Goal: Task Accomplishment & Management: Manage account settings

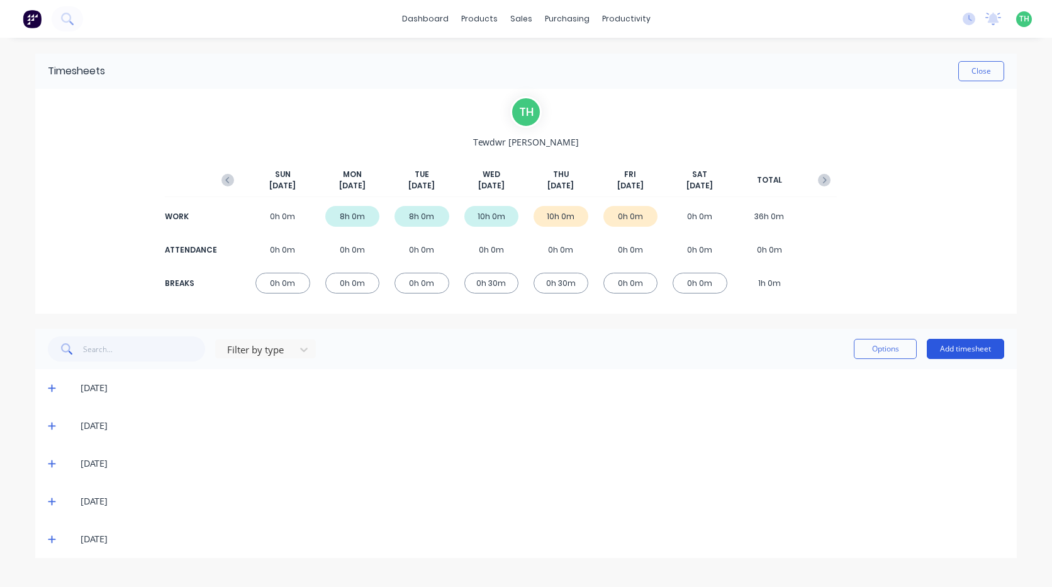
click at [964, 347] on button "Add timesheet" at bounding box center [965, 349] width 77 height 20
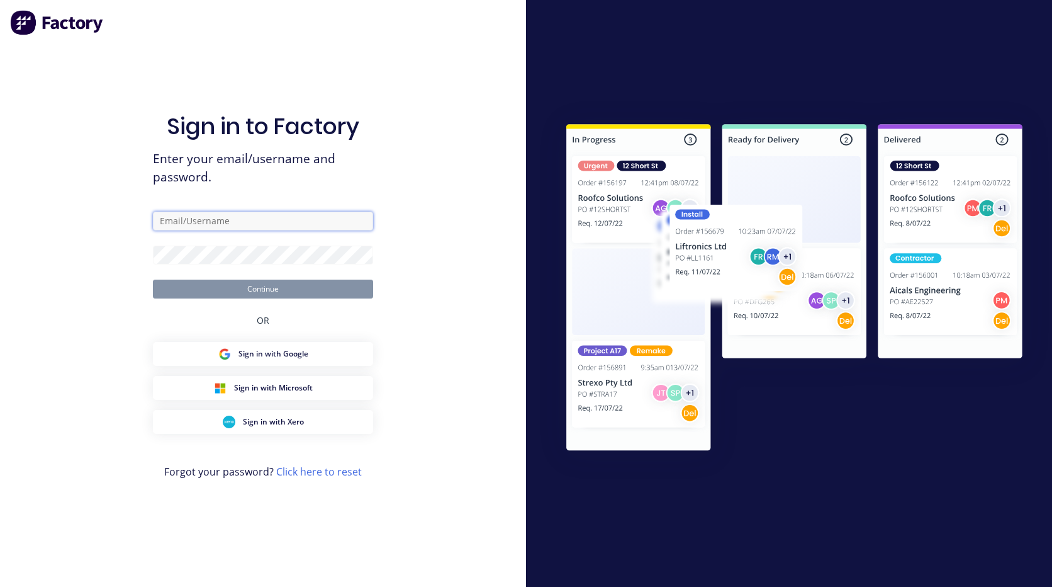
type input "[EMAIL_ADDRESS][PERSON_NAME][DOMAIN_NAME]"
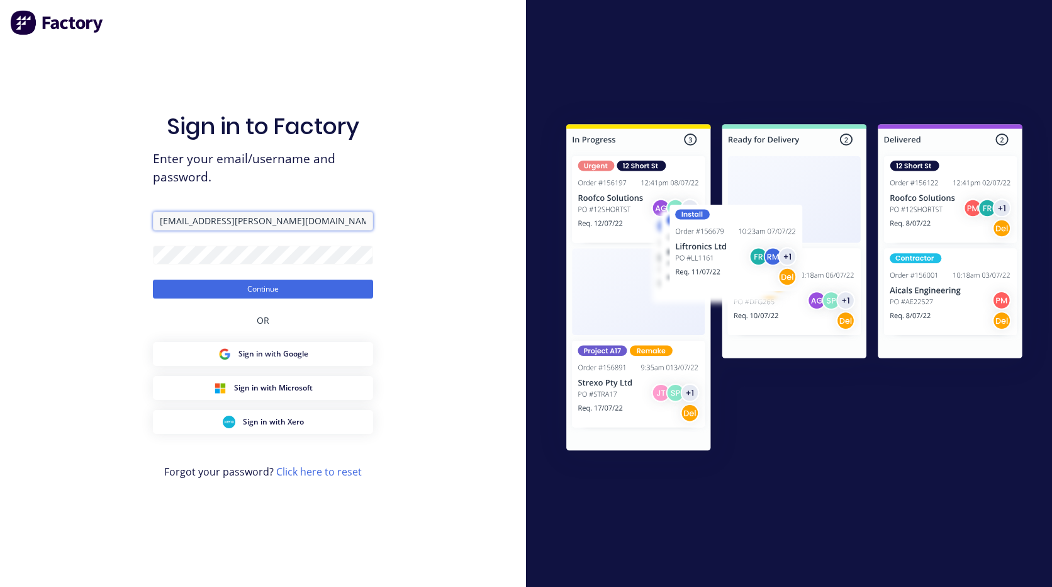
click at [258, 223] on input "[EMAIL_ADDRESS][PERSON_NAME][DOMAIN_NAME]" at bounding box center [263, 221] width 220 height 19
click at [439, 208] on div "Sign in to Factory Enter your email/username and password. [EMAIL_ADDRESS][PERS…" at bounding box center [263, 293] width 526 height 587
click at [296, 285] on button "Continue" at bounding box center [263, 288] width 220 height 19
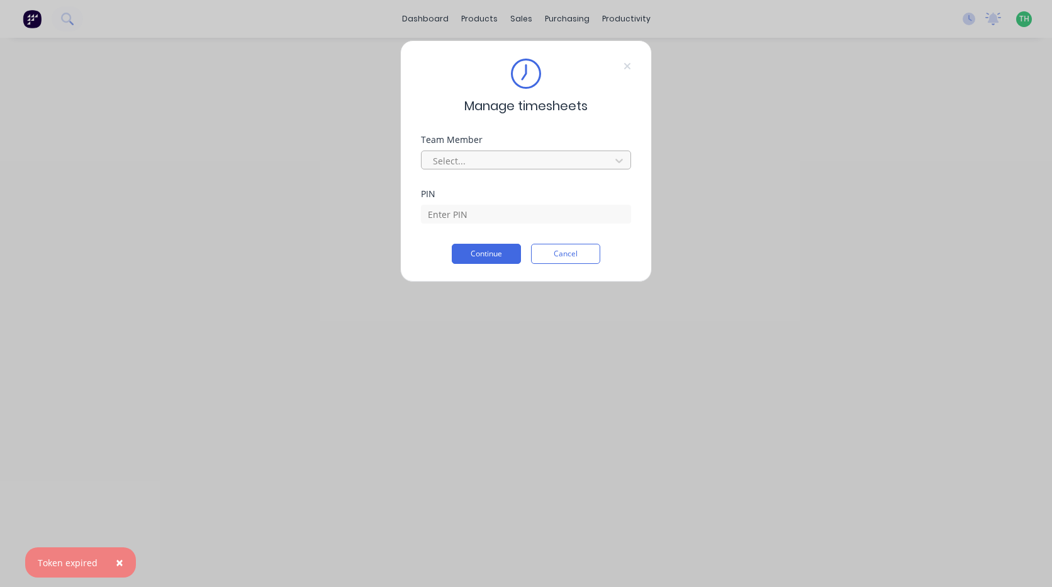
click at [552, 162] on div at bounding box center [518, 161] width 172 height 16
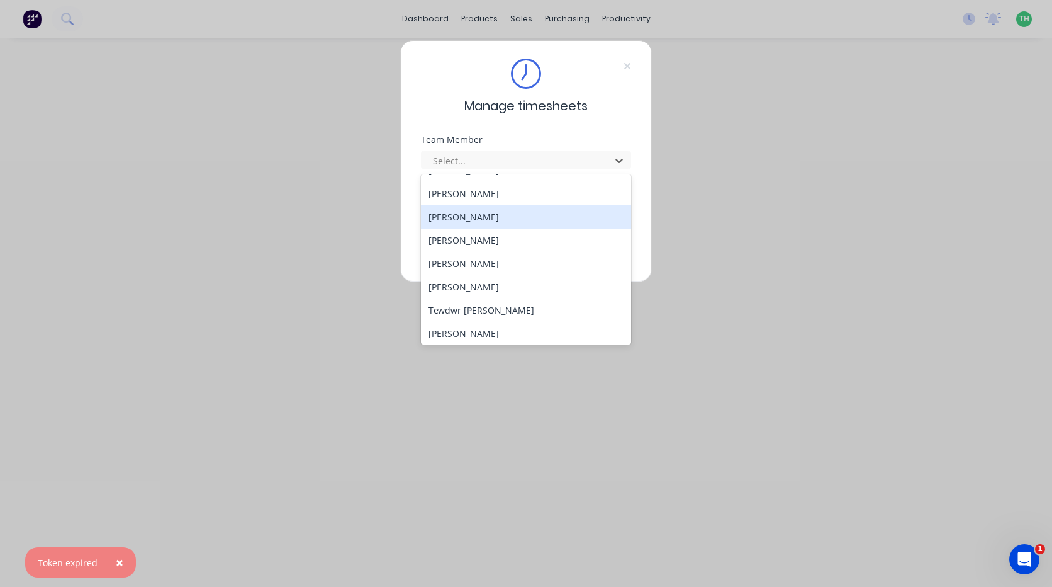
scroll to position [580, 0]
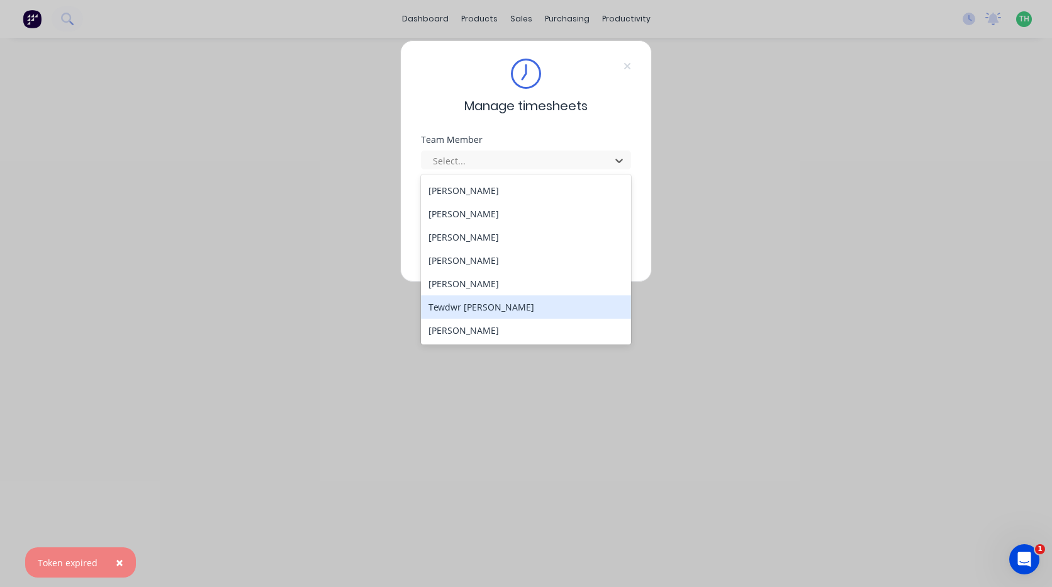
click at [538, 304] on div "Tewdwr [PERSON_NAME]" at bounding box center [526, 306] width 210 height 23
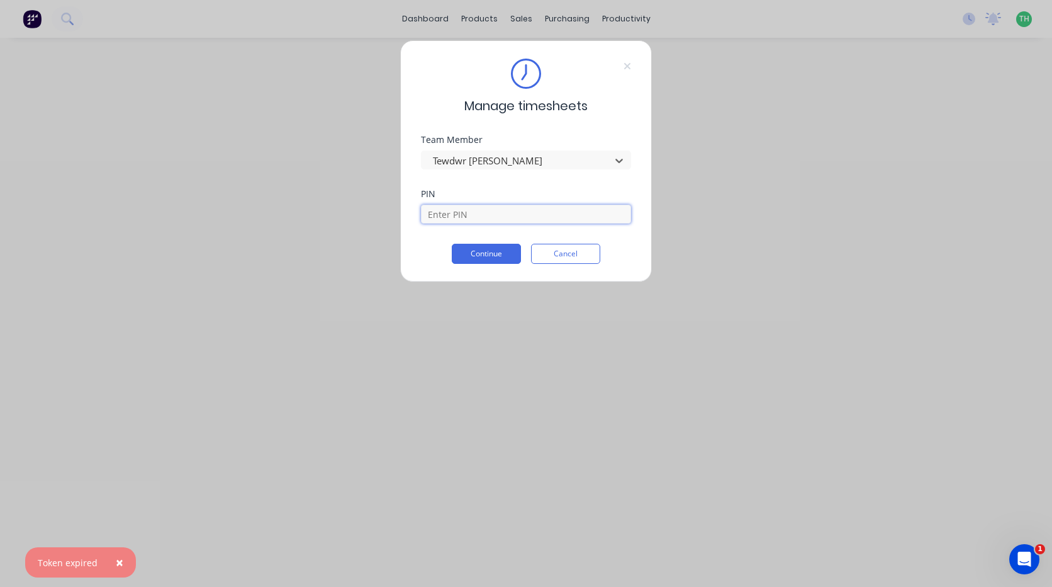
click at [504, 215] on input at bounding box center [526, 214] width 210 height 19
type input "2711"
click at [452, 244] on button "Continue" at bounding box center [486, 254] width 69 height 20
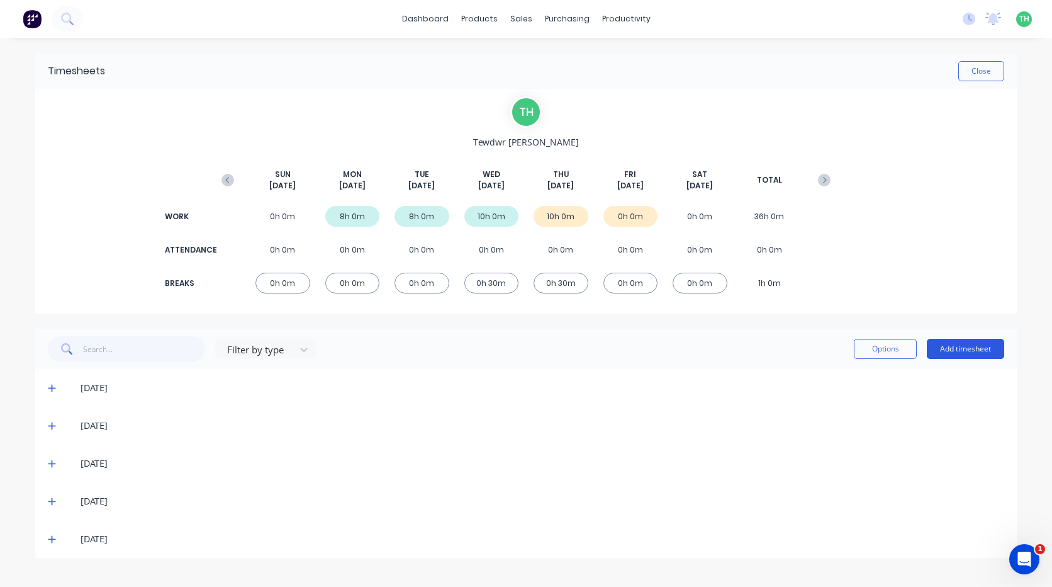
click at [958, 351] on button "Add timesheet" at bounding box center [965, 349] width 77 height 20
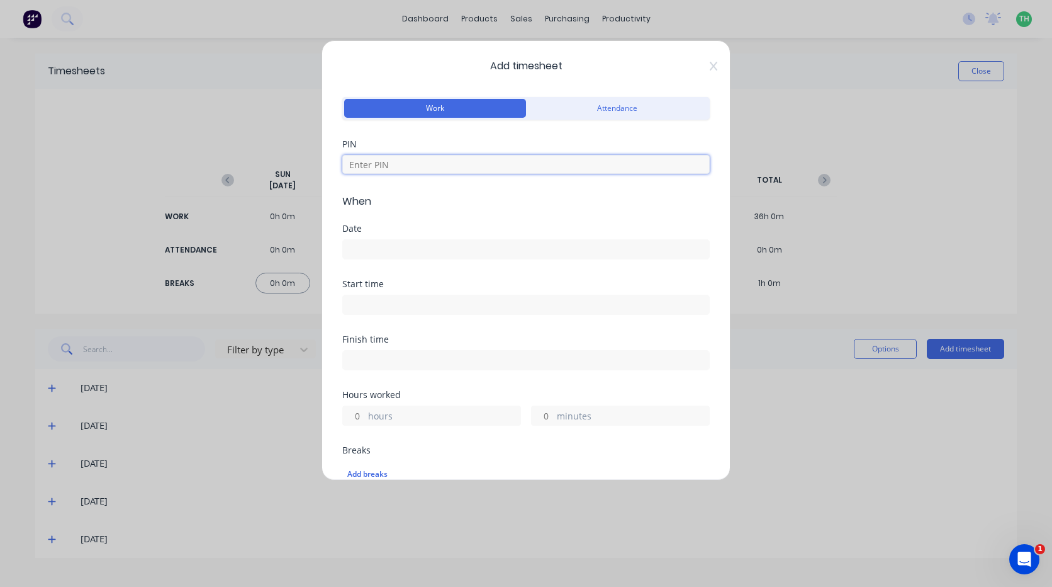
click at [428, 160] on input at bounding box center [526, 164] width 368 height 19
type input "2711"
click at [426, 244] on input at bounding box center [526, 249] width 366 height 19
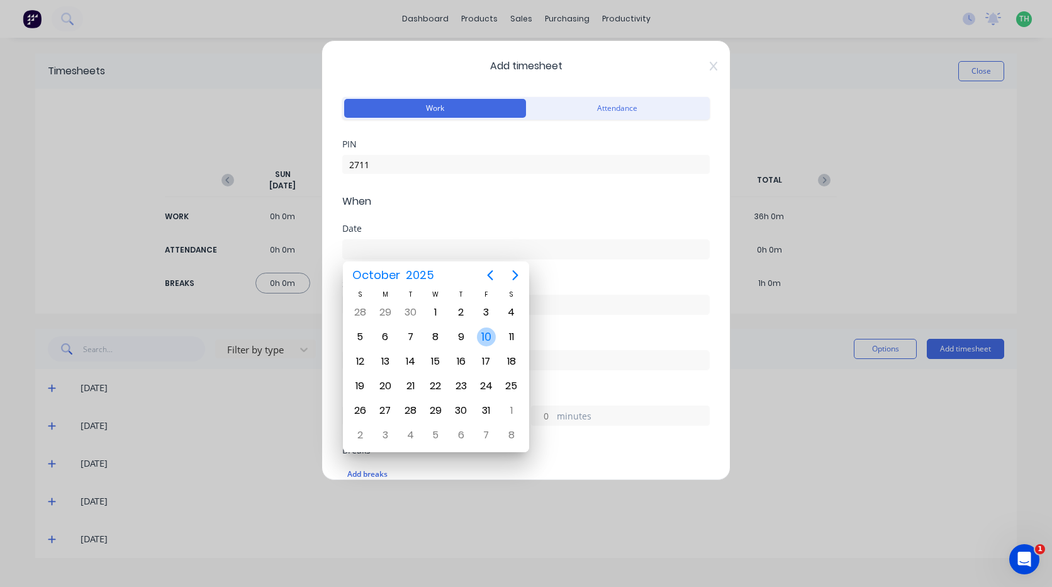
click at [487, 338] on div "10" at bounding box center [486, 336] width 19 height 19
type input "[DATE]"
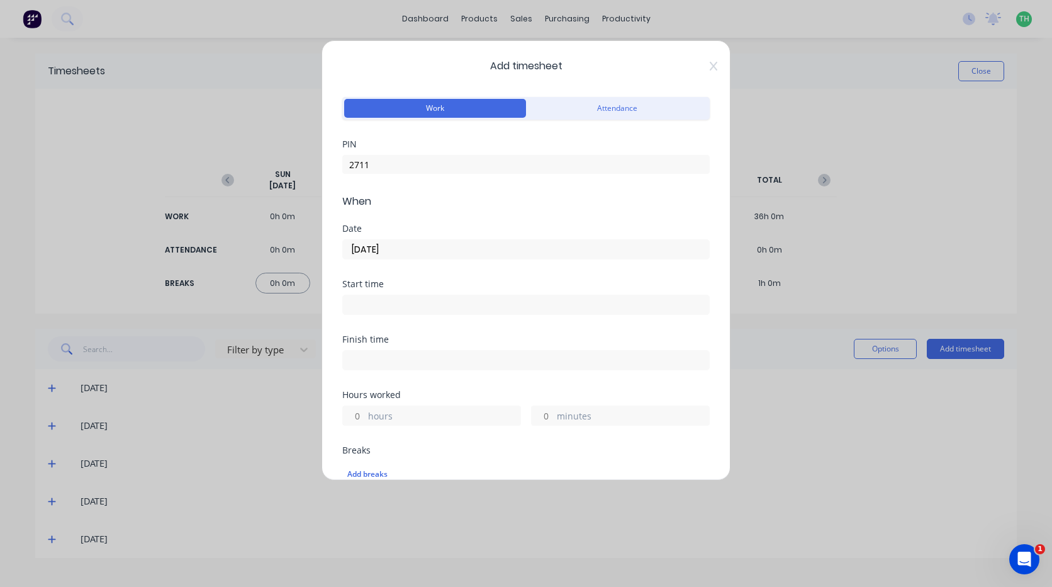
click at [396, 301] on input at bounding box center [526, 304] width 366 height 19
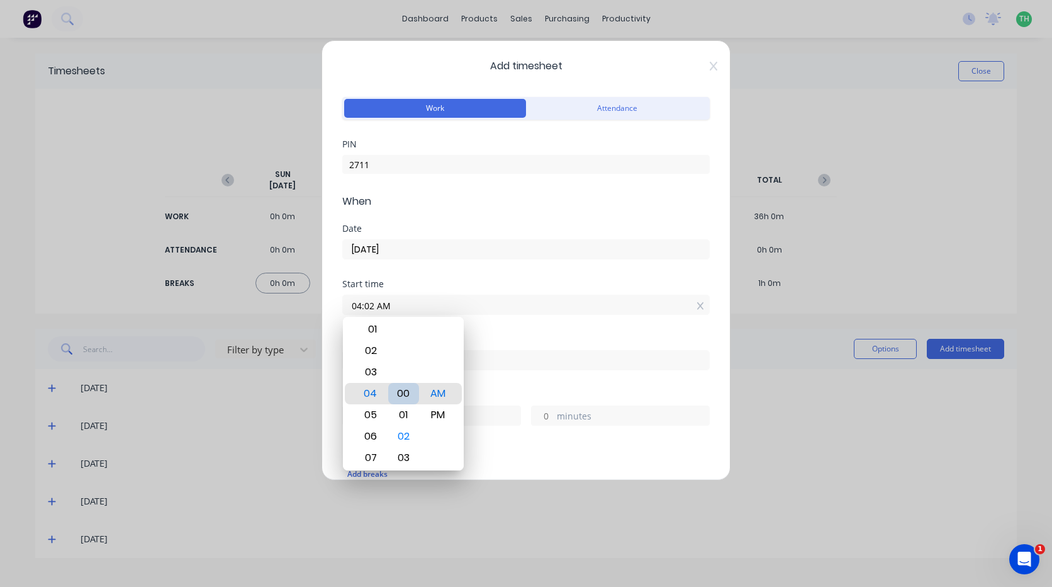
type input "04:00 AM"
click at [533, 377] on div "Finish time" at bounding box center [526, 362] width 368 height 55
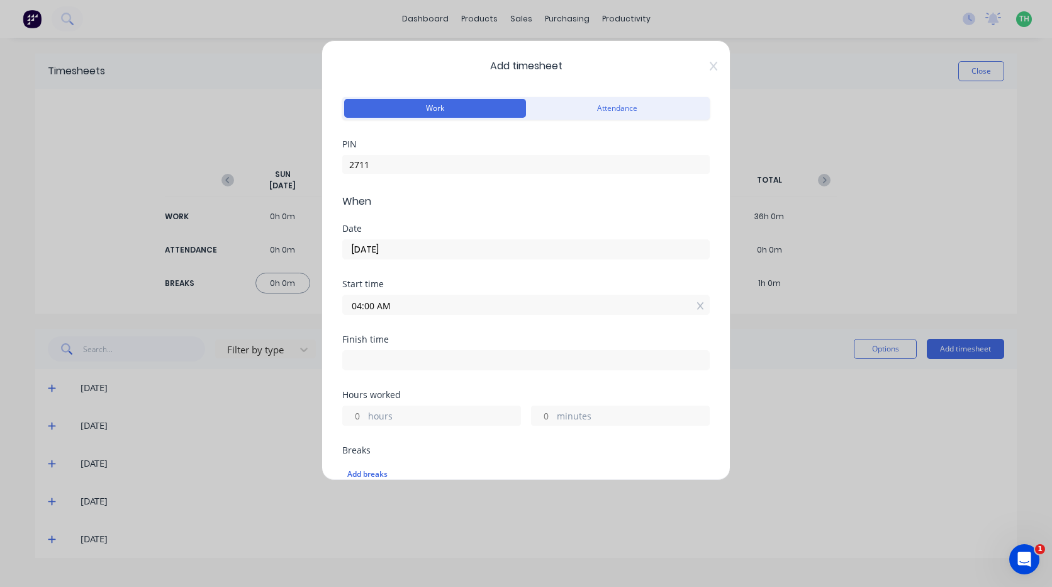
click at [366, 359] on input at bounding box center [526, 360] width 366 height 19
type input "04:27 AM"
type input "0"
type input "27"
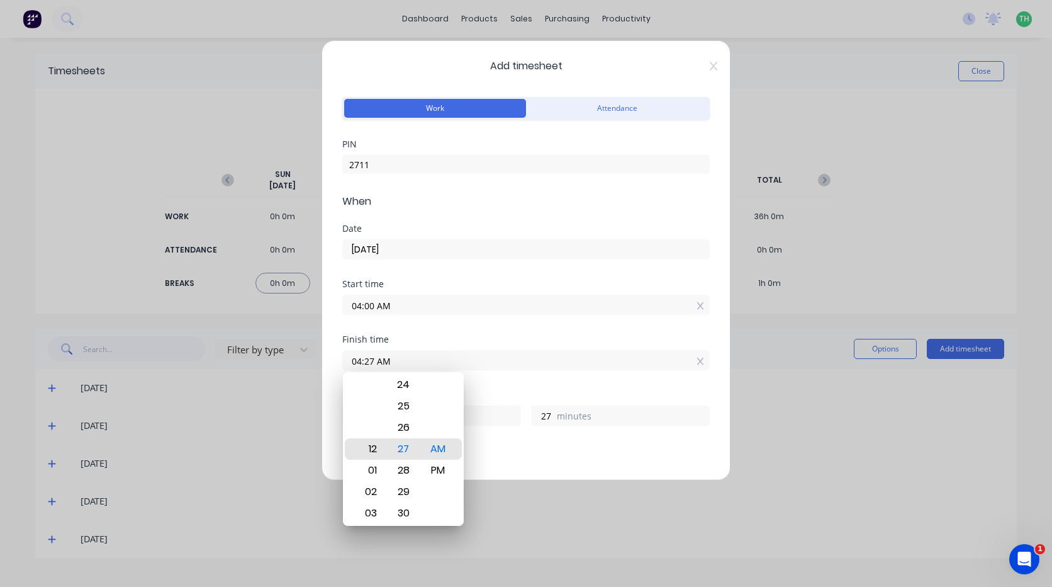
type input "12:27 AM"
type input "20"
type input "12:30 AM"
type input "30"
type input "12:34 AM"
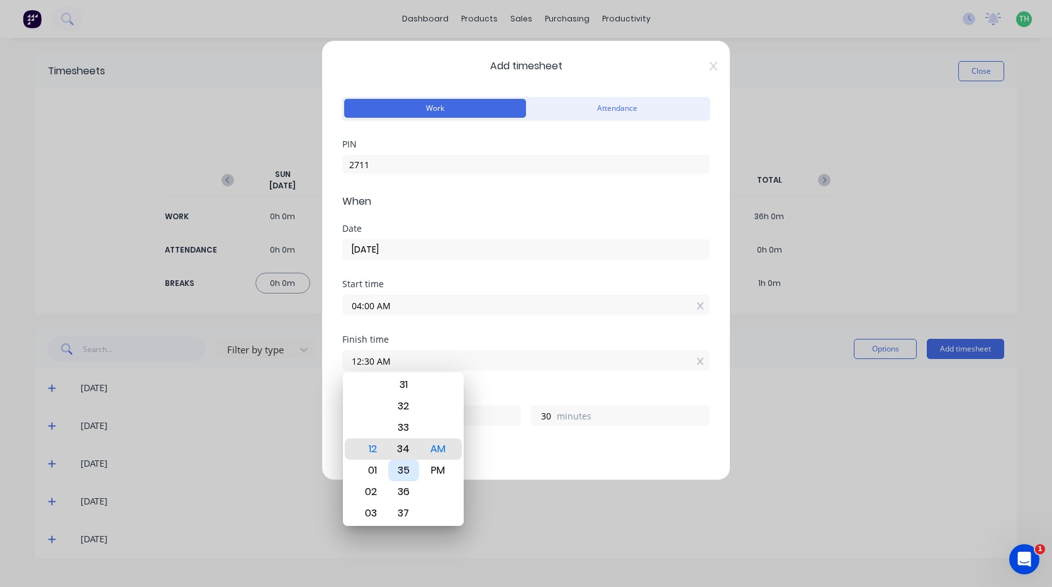
type input "34"
type input "12:30 AM"
type input "30"
type input "12:26 AM"
type input "26"
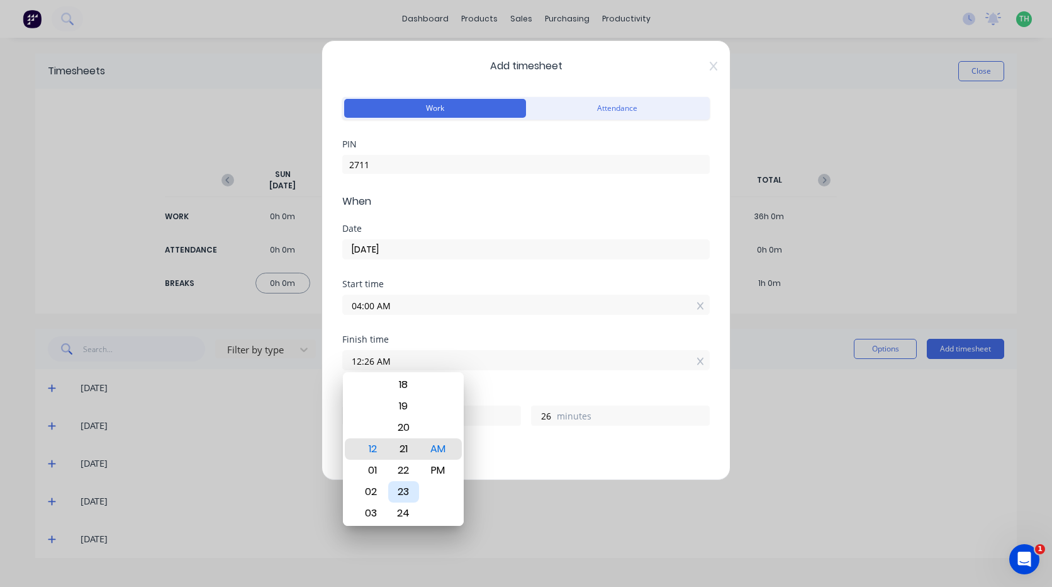
type input "12:21 AM"
type input "21"
type input "12:16 AM"
type input "16"
type input "12:12 AM"
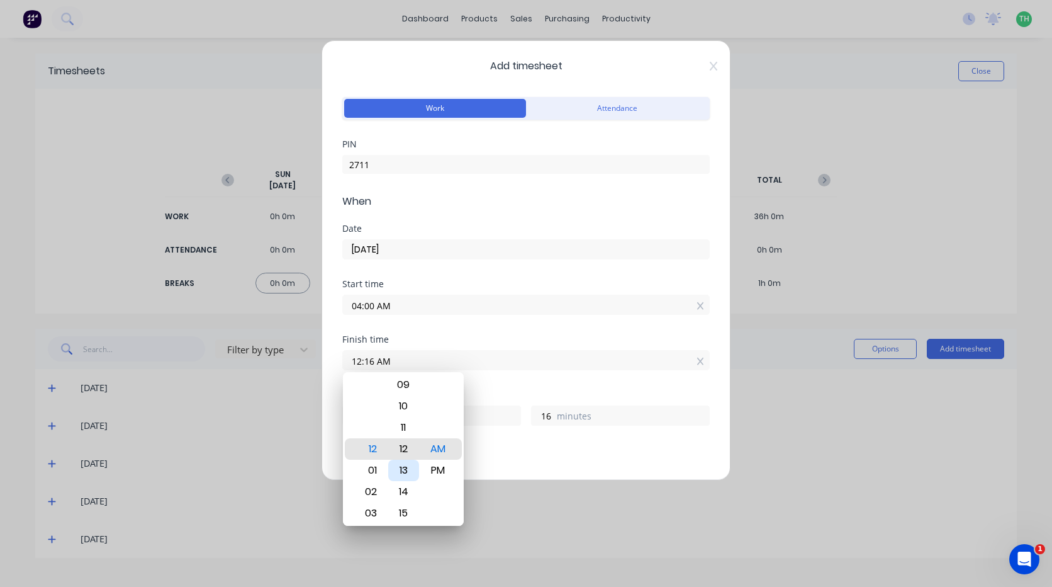
type input "12"
type input "12:06 AM"
type input "6"
type input "12:00 AM"
type input "0"
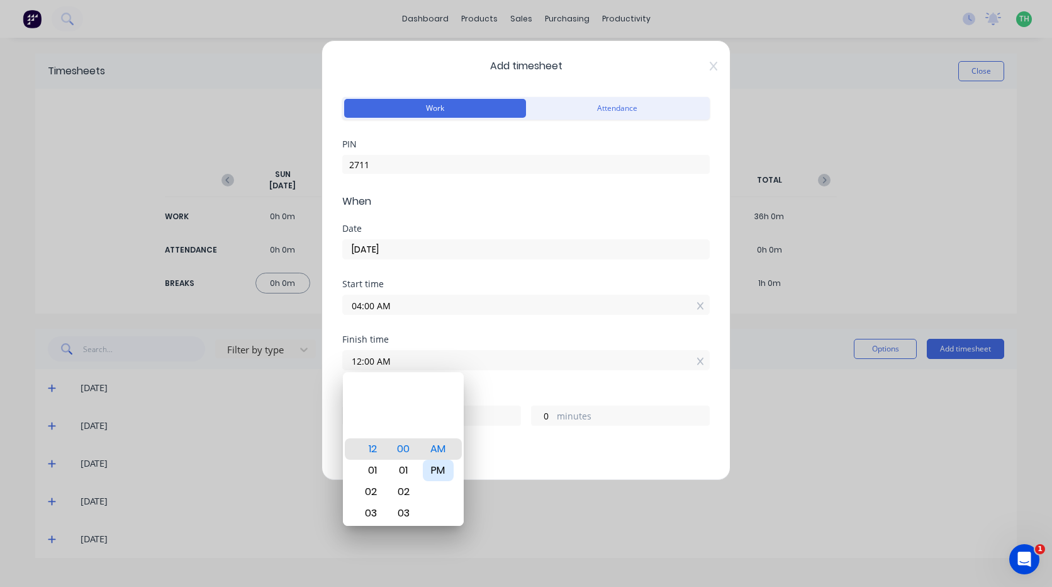
click at [434, 472] on div "PM" at bounding box center [438, 470] width 31 height 21
type input "12:00 PM"
type input "8"
click at [516, 393] on div "Hours worked" at bounding box center [526, 394] width 368 height 9
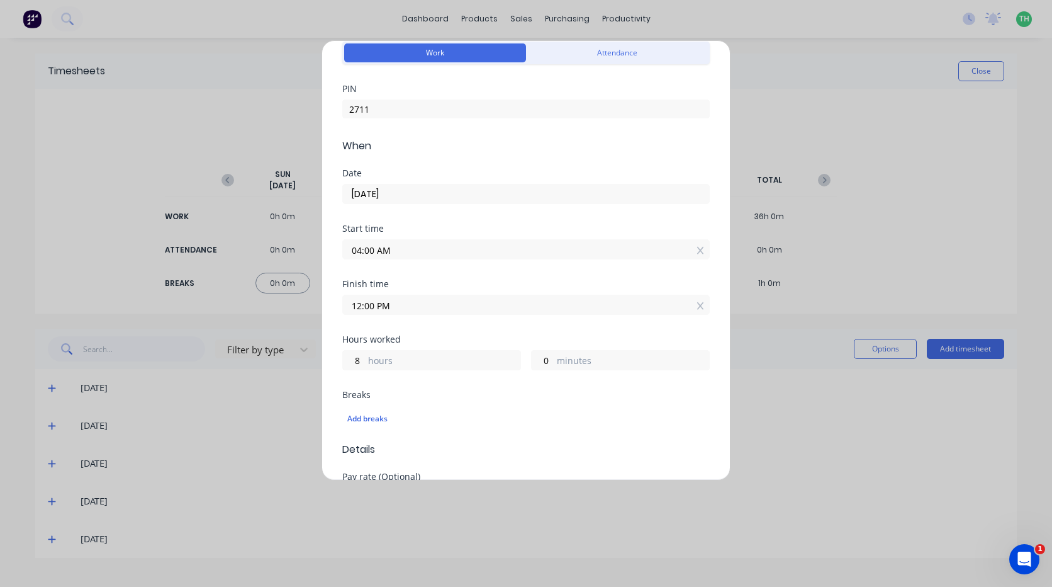
scroll to position [189, 0]
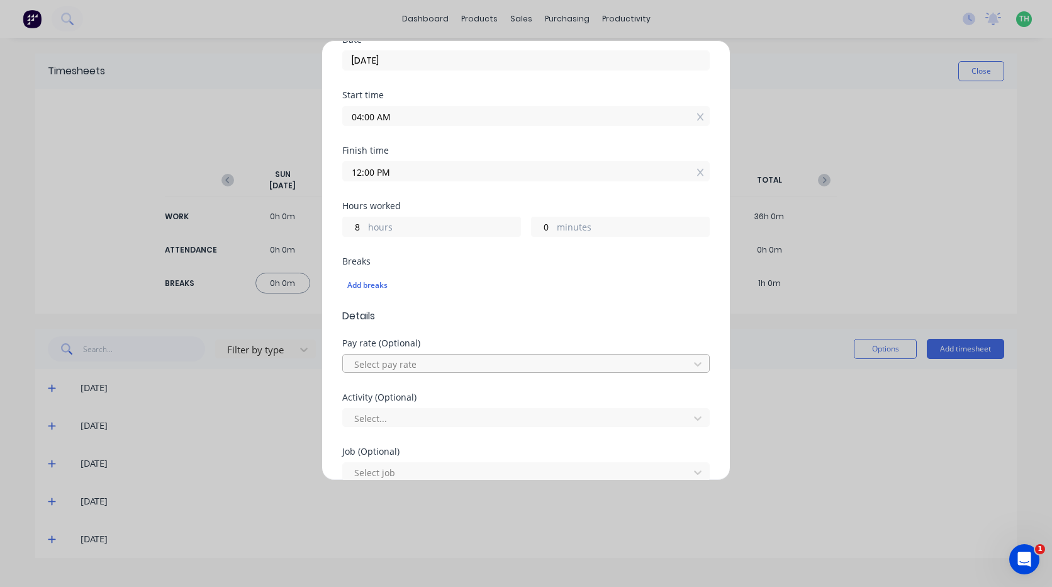
click at [443, 361] on div at bounding box center [518, 364] width 330 height 16
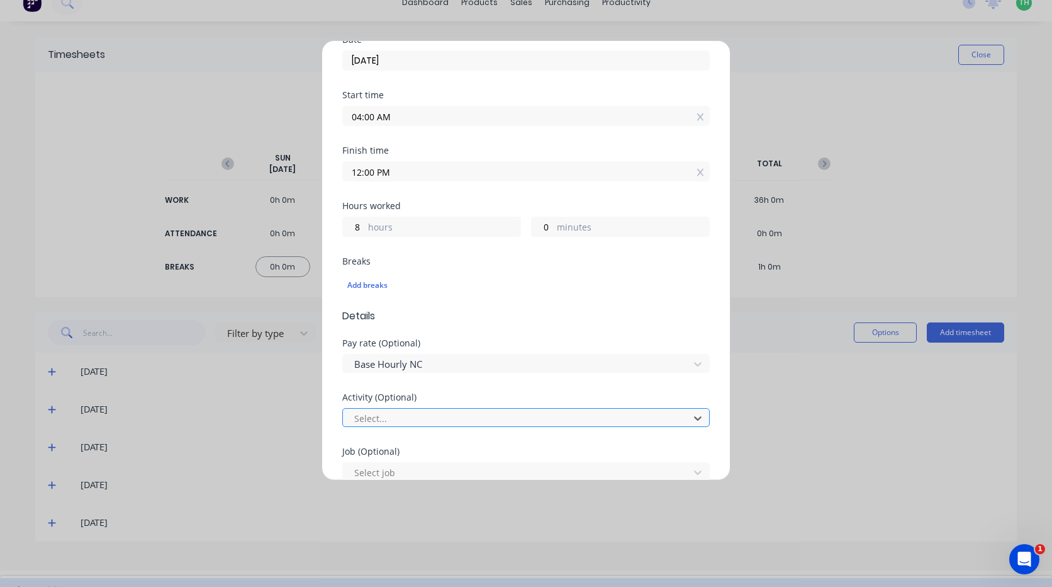
click at [423, 418] on div at bounding box center [518, 418] width 330 height 16
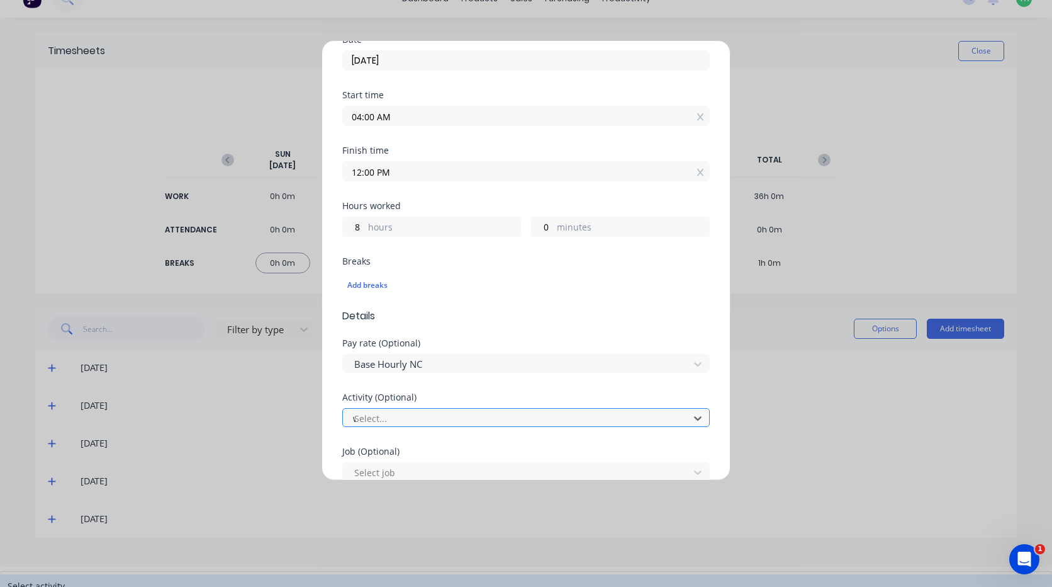
scroll to position [0, 0]
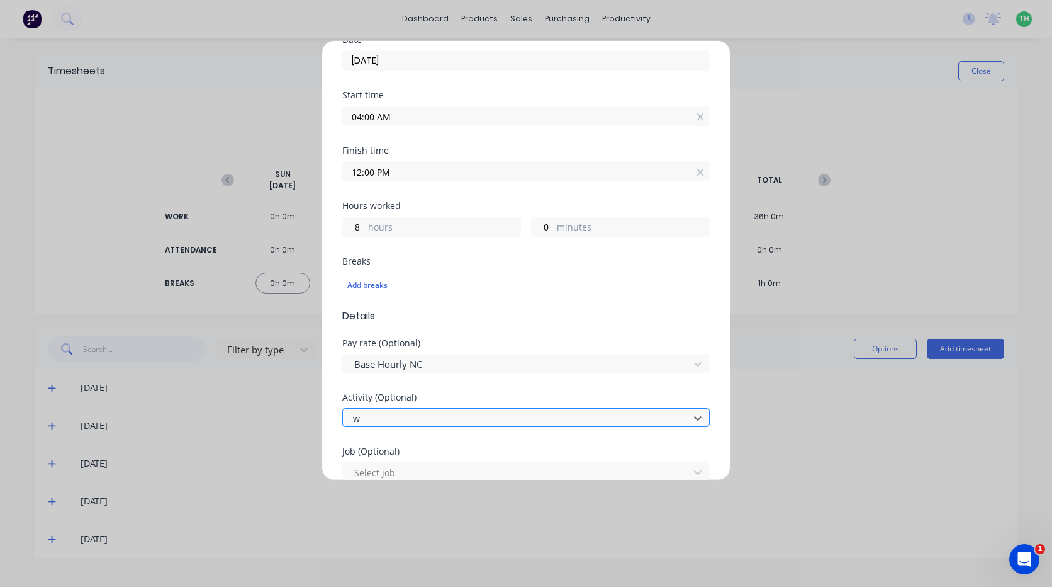
type input "wo"
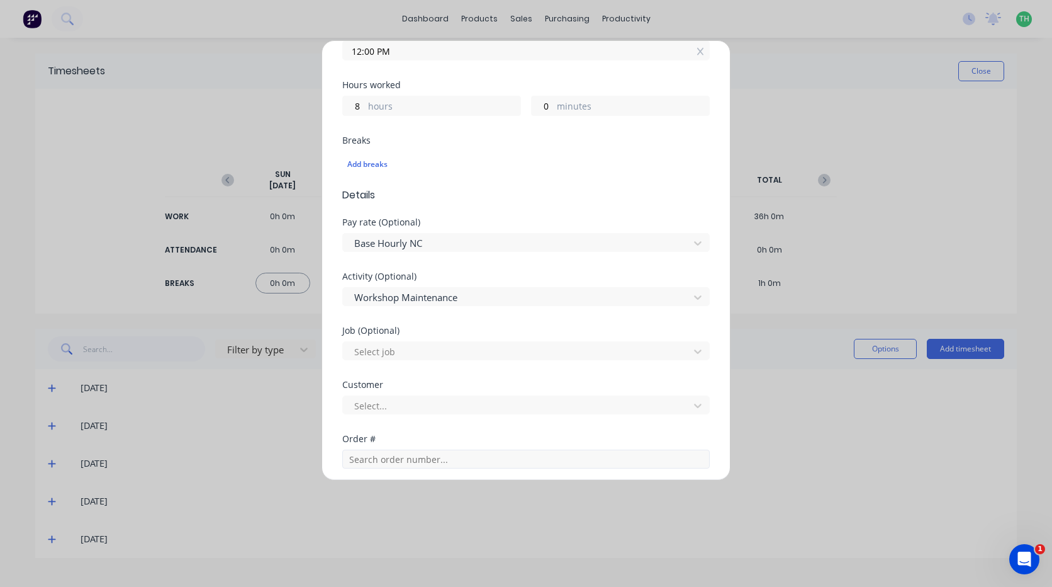
scroll to position [315, 0]
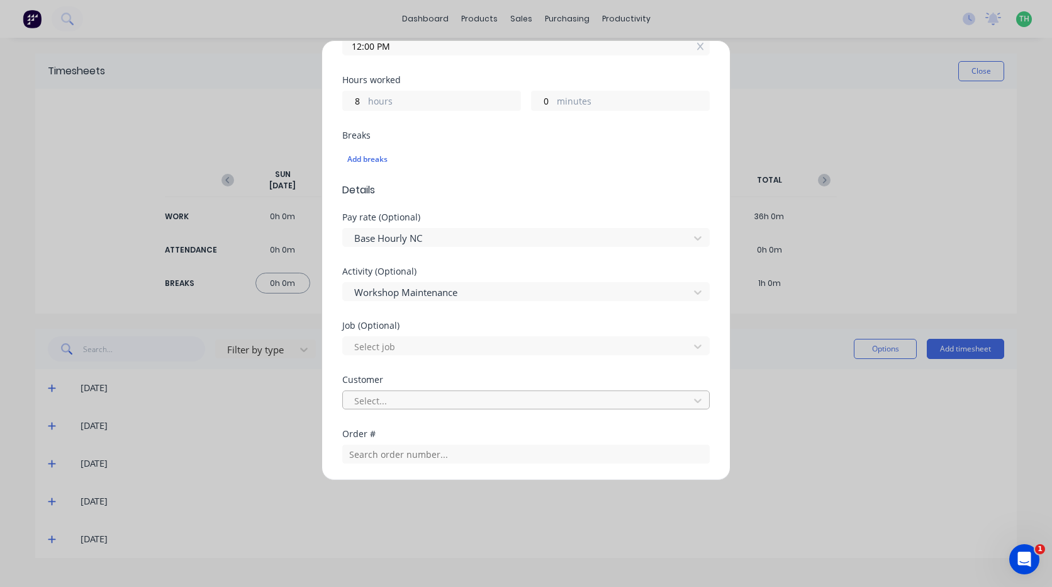
click at [401, 405] on div at bounding box center [518, 401] width 330 height 16
type input "hush"
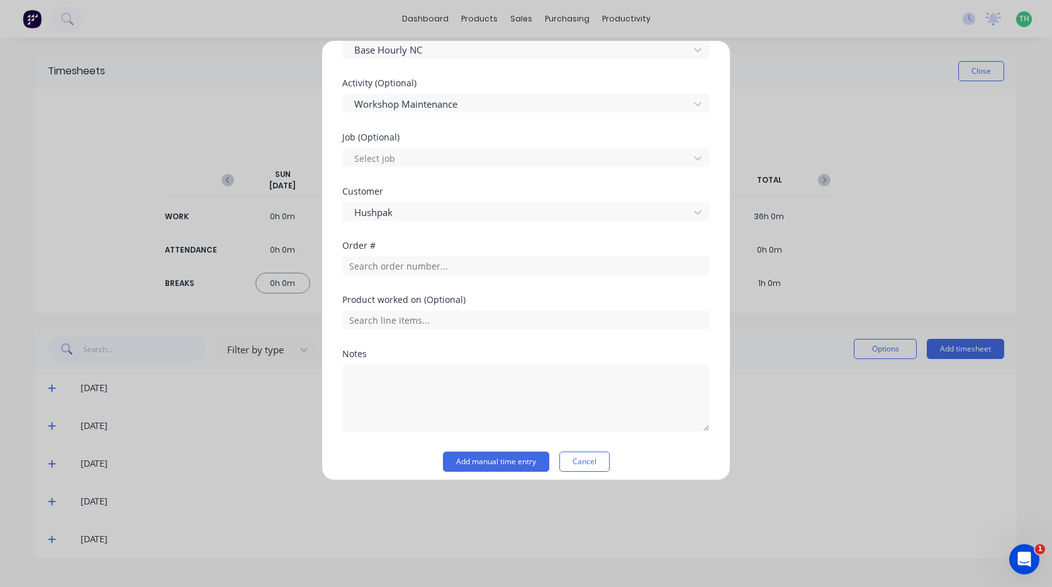
scroll to position [504, 0]
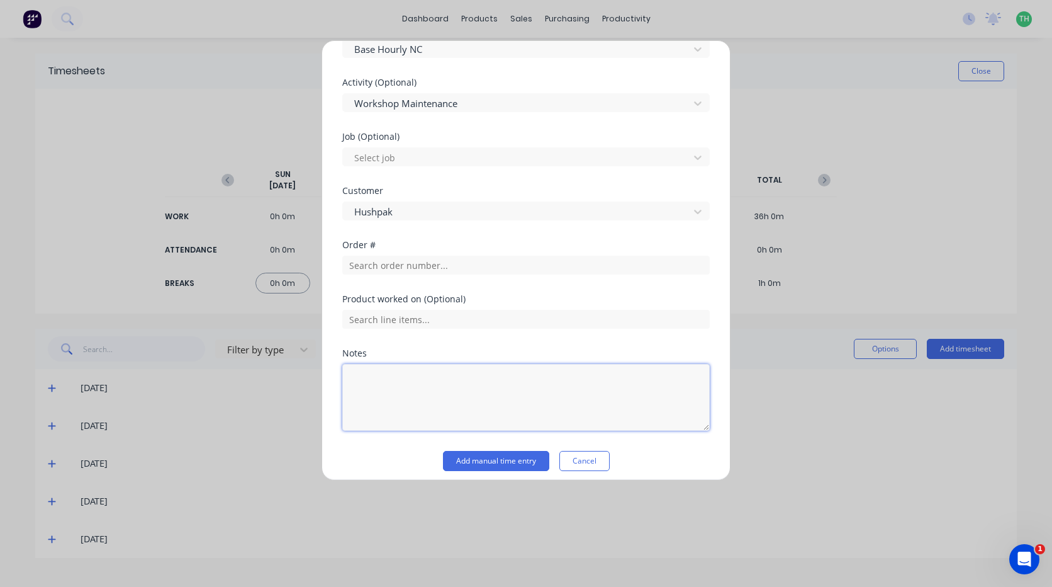
click at [429, 398] on textarea at bounding box center [526, 397] width 368 height 67
type textarea "prestart"
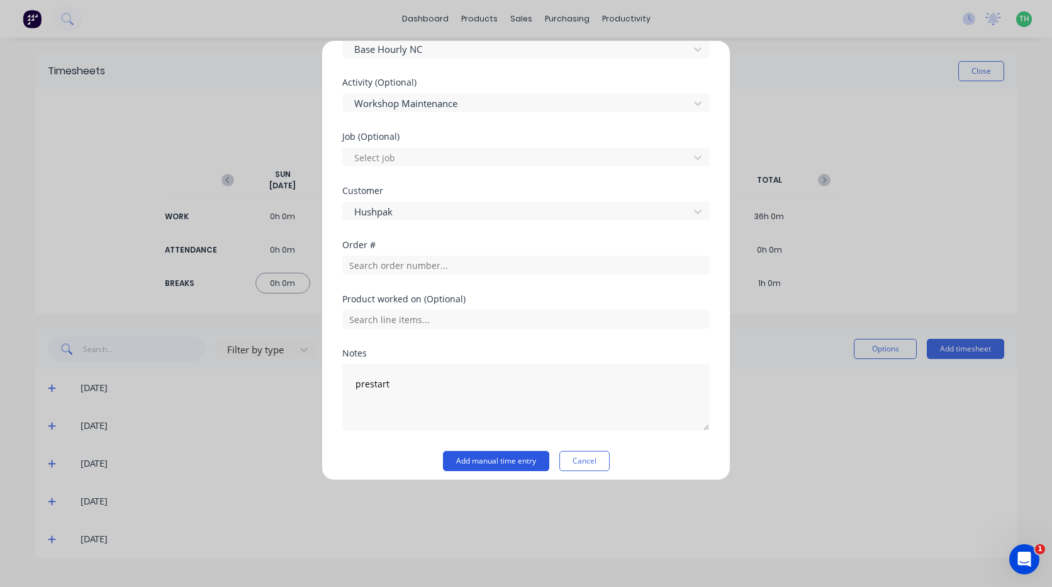
click at [480, 460] on button "Add manual time entry" at bounding box center [496, 461] width 106 height 20
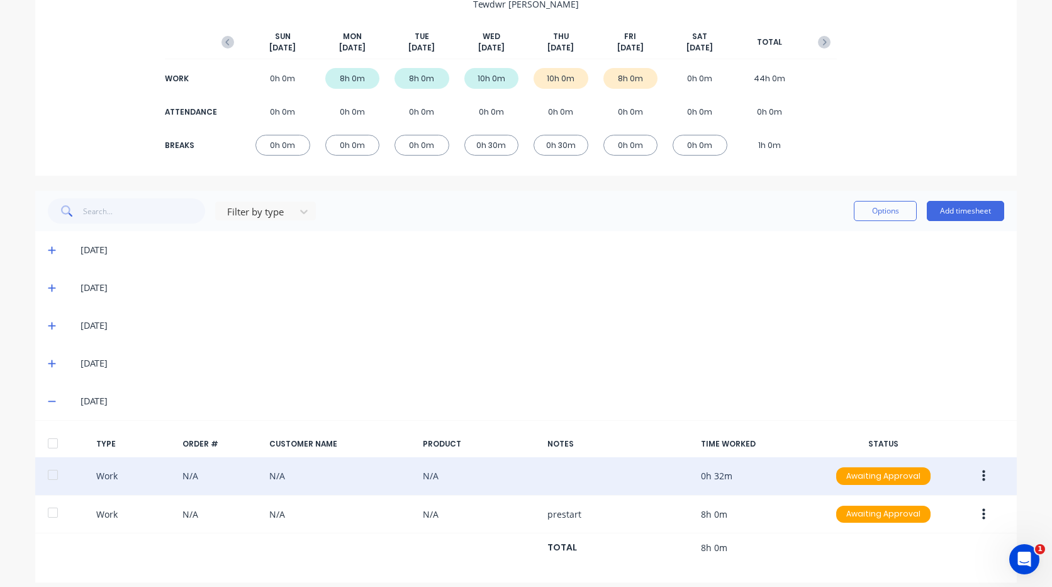
scroll to position [149, 0]
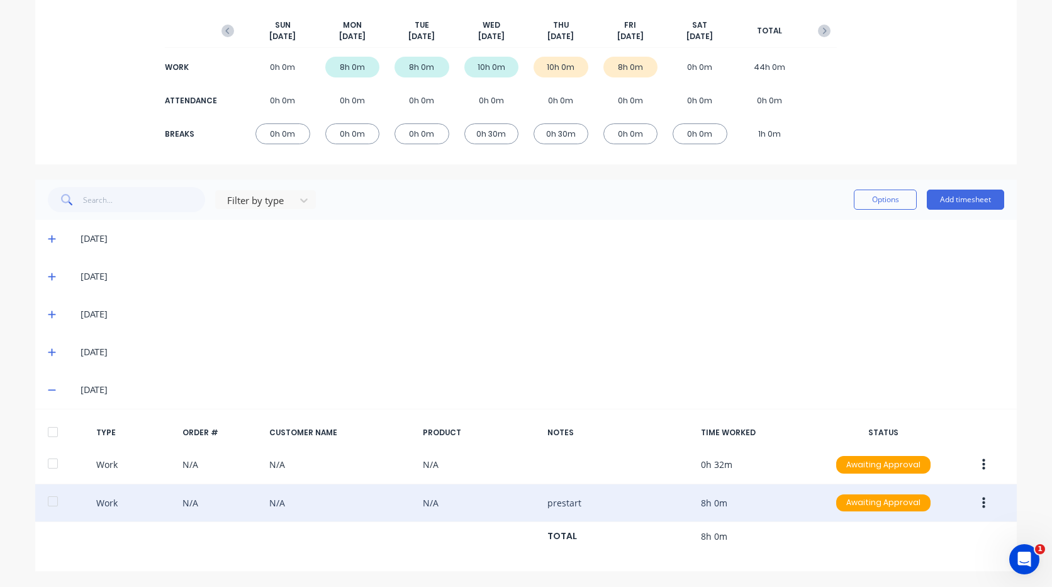
click at [974, 500] on button "button" at bounding box center [984, 503] width 30 height 23
click at [911, 535] on div "Delete" at bounding box center [939, 531] width 97 height 18
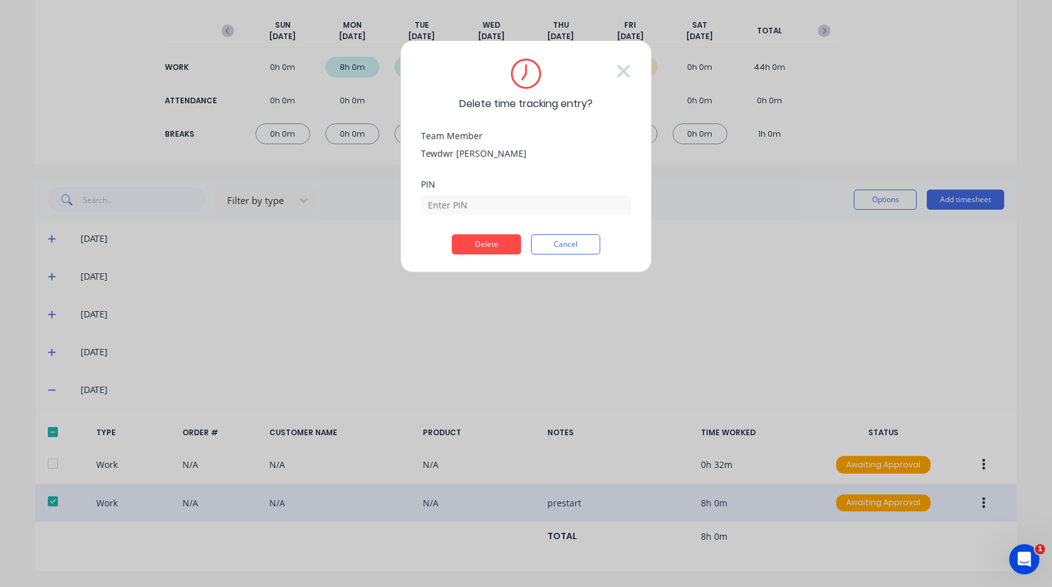
click at [878, 366] on div "Delete time tracking entry? Team Member Tewdwr [PERSON_NAME] PIN Delete Cancel" at bounding box center [526, 293] width 1052 height 587
click at [581, 249] on button "Cancel" at bounding box center [565, 244] width 69 height 20
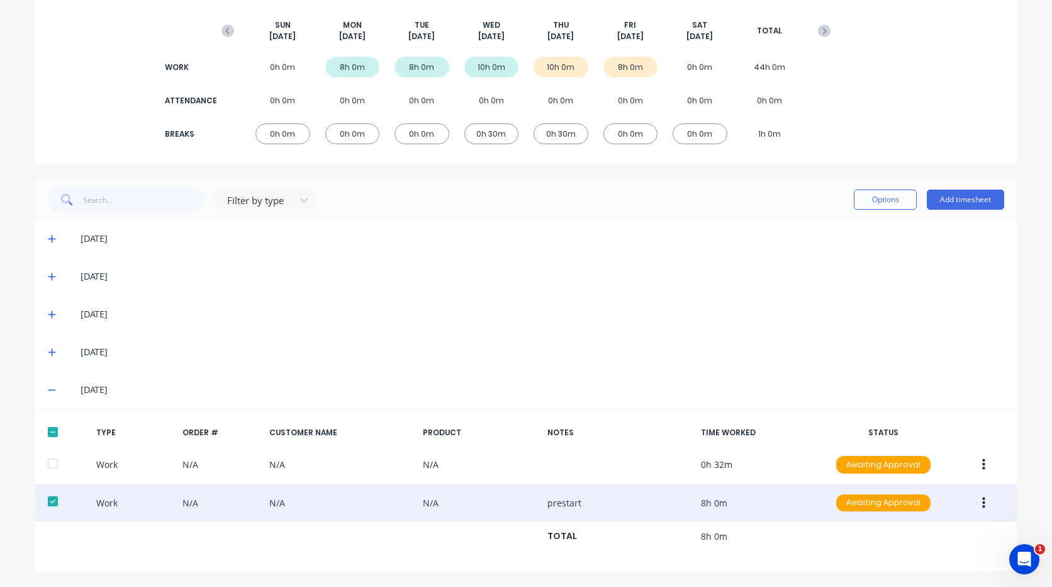
click at [977, 504] on button "button" at bounding box center [984, 503] width 30 height 23
click at [949, 478] on div "Edit" at bounding box center [939, 480] width 97 height 18
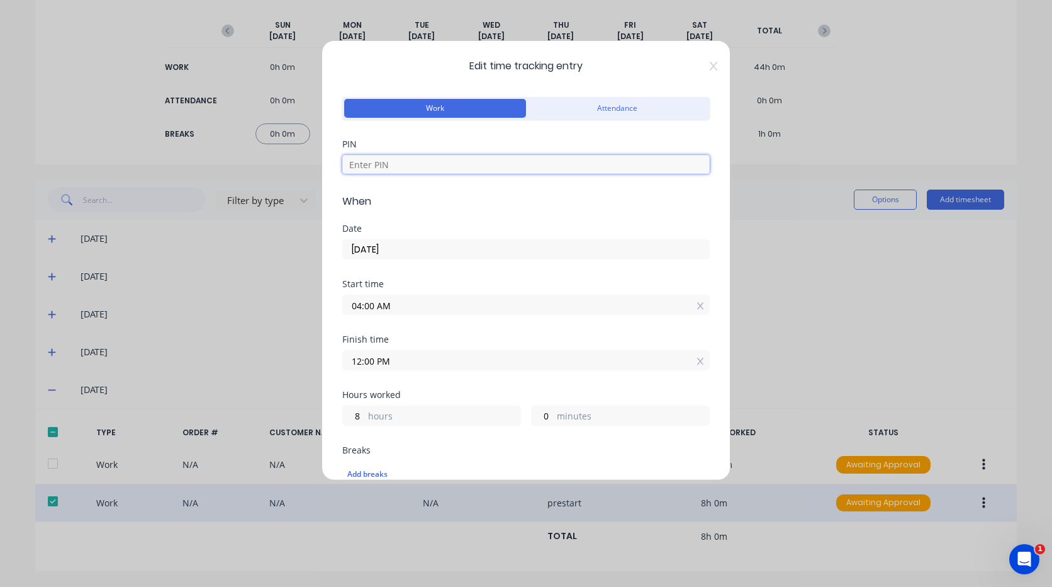
click at [397, 167] on input at bounding box center [526, 164] width 368 height 19
type input "2711"
click at [414, 227] on div "Date" at bounding box center [526, 228] width 368 height 9
click at [404, 361] on input "12:00 PM" at bounding box center [526, 360] width 366 height 19
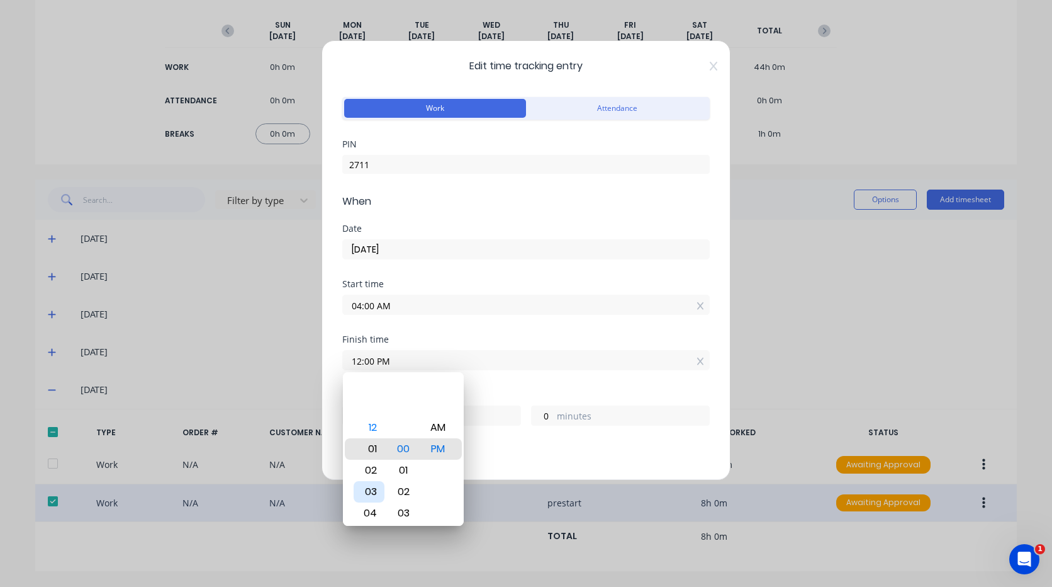
type input "01:00 PM"
type input "9"
click at [373, 509] on div "04" at bounding box center [369, 512] width 31 height 21
type input "04:00 PM"
type input "12"
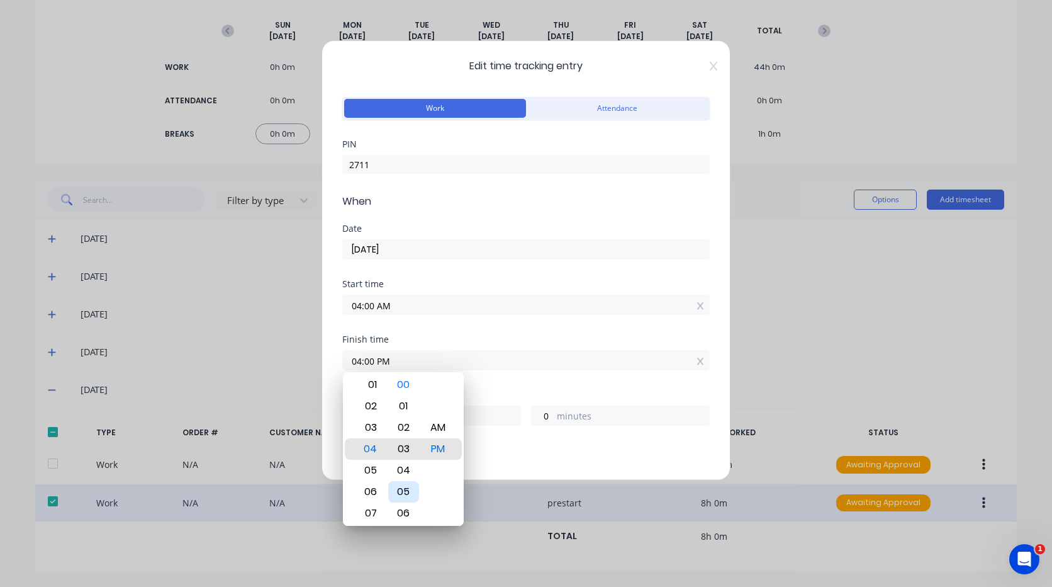
type input "04:03 PM"
type input "3"
type input "04:06 PM"
type input "6"
type input "04:09 PM"
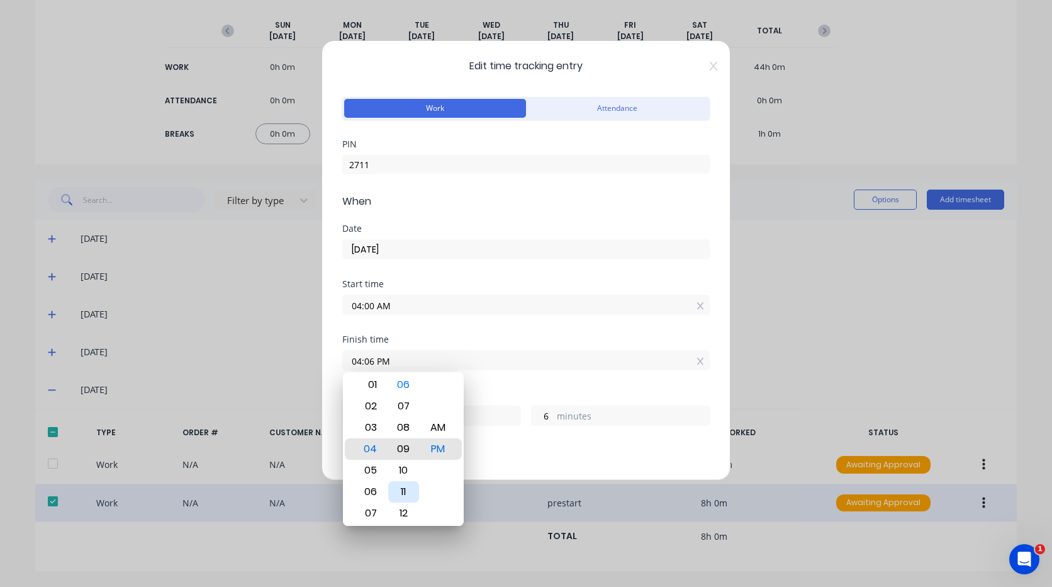
type input "9"
type input "04:12 PM"
type input "12"
type input "04:15 PM"
type input "15"
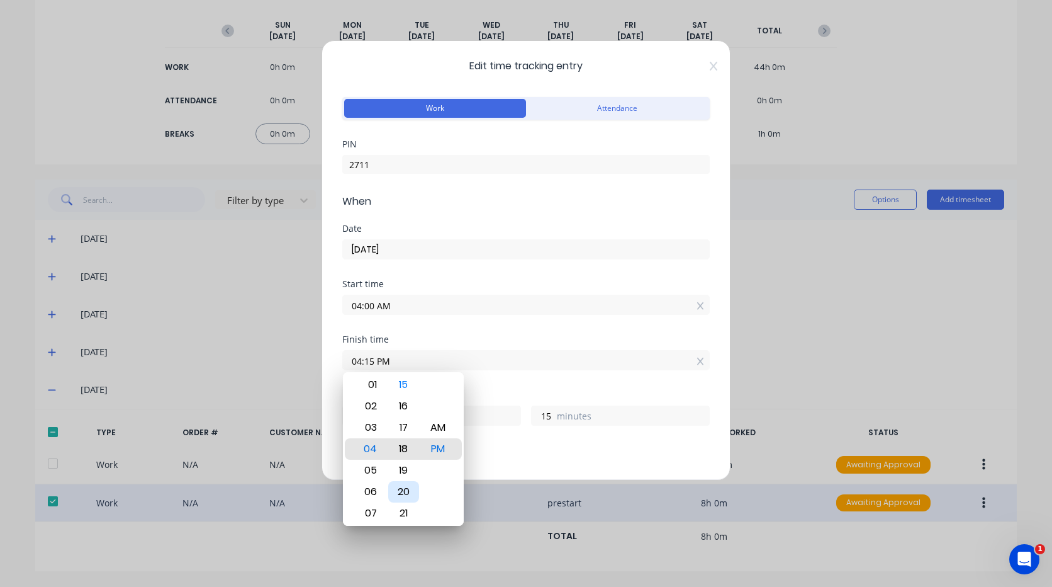
type input "04:18 PM"
type input "18"
type input "04:21 PM"
type input "21"
type input "04:23 PM"
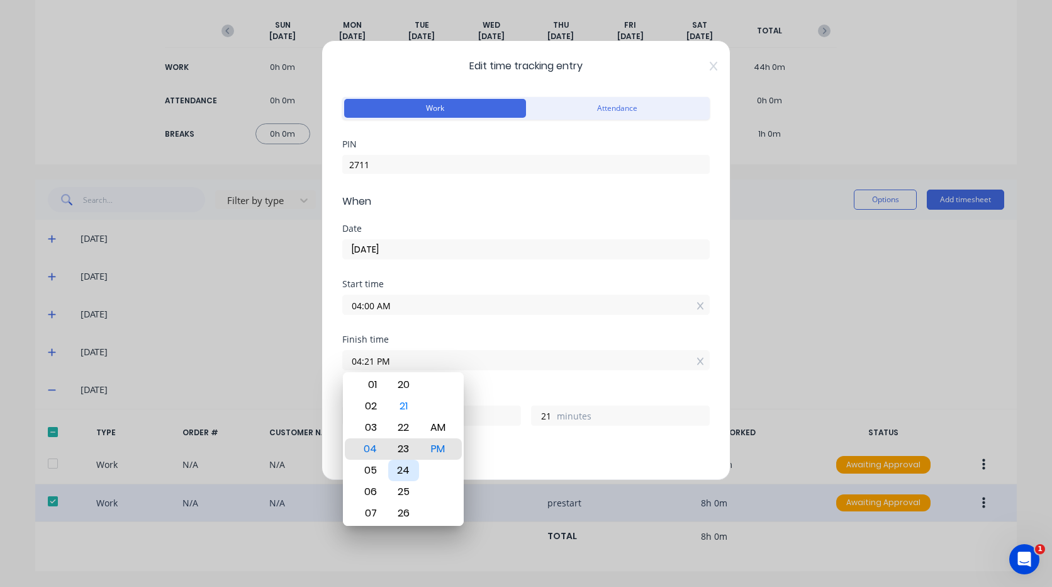
type input "23"
type input "04:25 PM"
type input "25"
type input "04:26 PM"
type input "26"
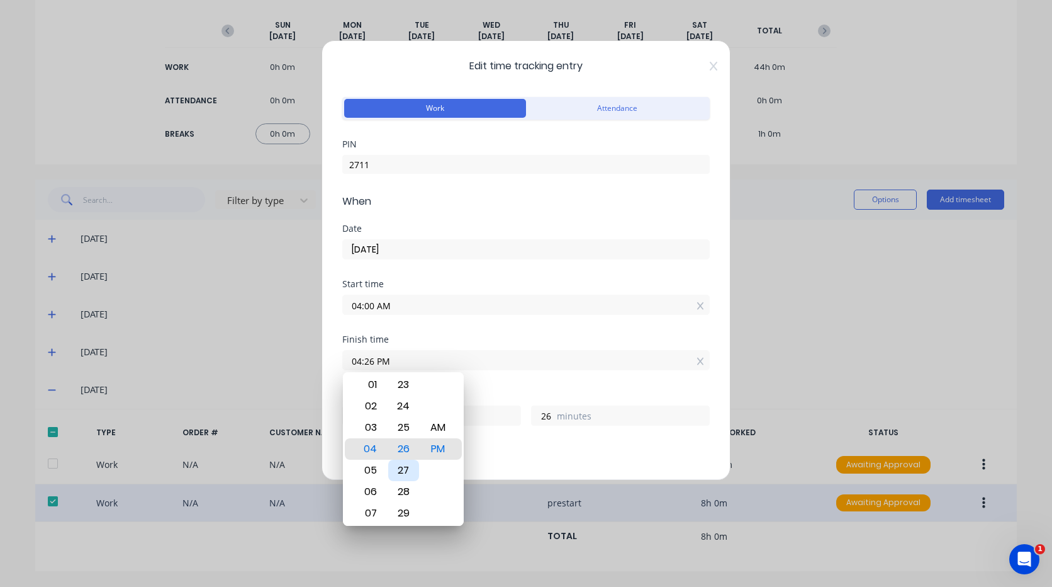
type input "04:27 PM"
type input "27"
type input "04:28 PM"
type input "28"
type input "06:28 PM"
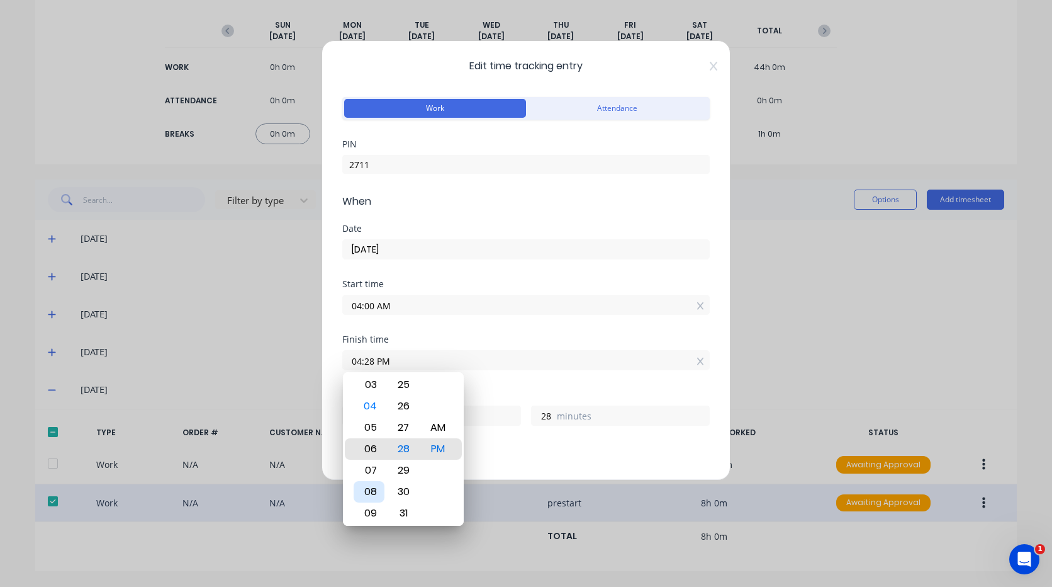
type input "14"
click at [374, 505] on div "09" at bounding box center [369, 512] width 31 height 21
type input "09:28 PM"
type input "17"
type input "09:24 PM"
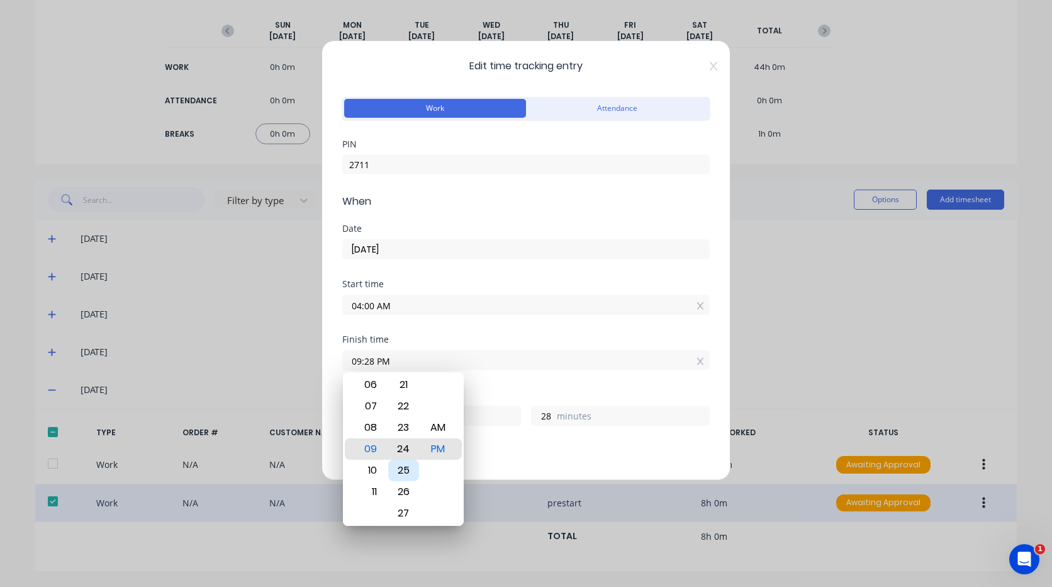
type input "24"
type input "09:21 PM"
type input "21"
type input "09:17 PM"
type input "17"
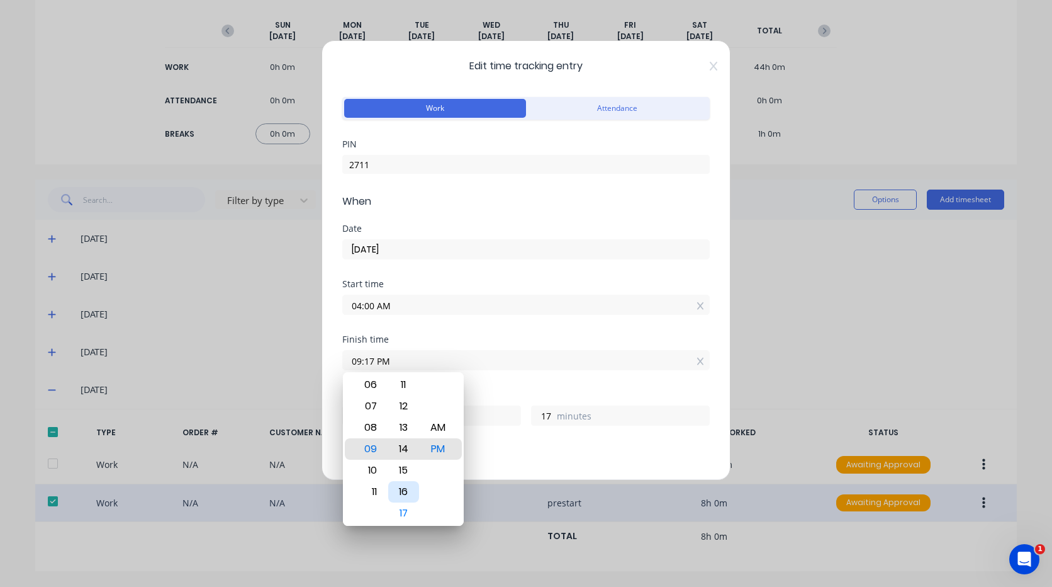
type input "09:13 PM"
type input "13"
type input "09:09 PM"
type input "9"
type input "09:06 PM"
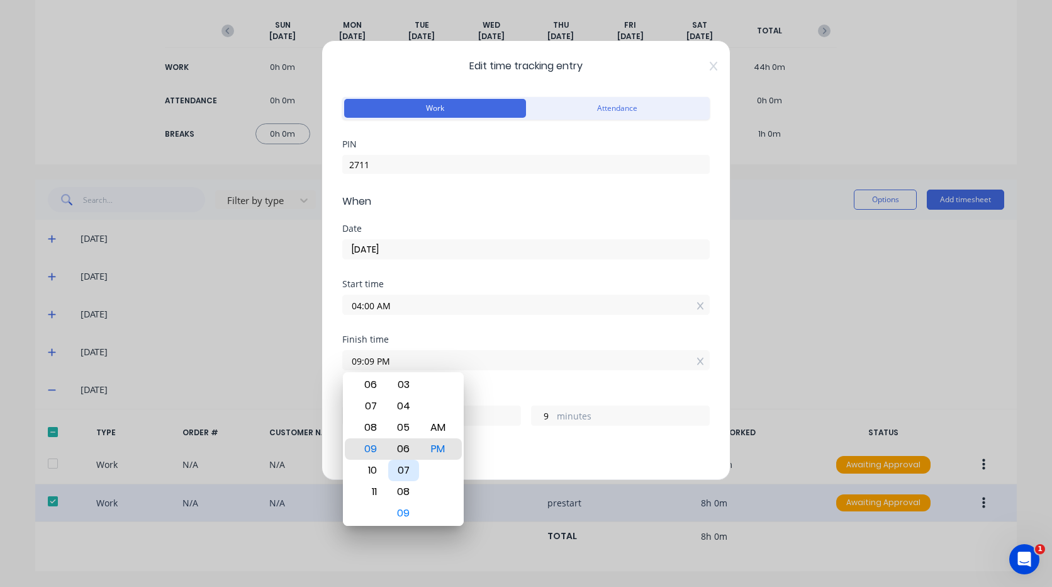
type input "6"
type input "09:00 PM"
type input "0"
click at [448, 427] on div "AM" at bounding box center [438, 427] width 31 height 21
type input "09:00 AM"
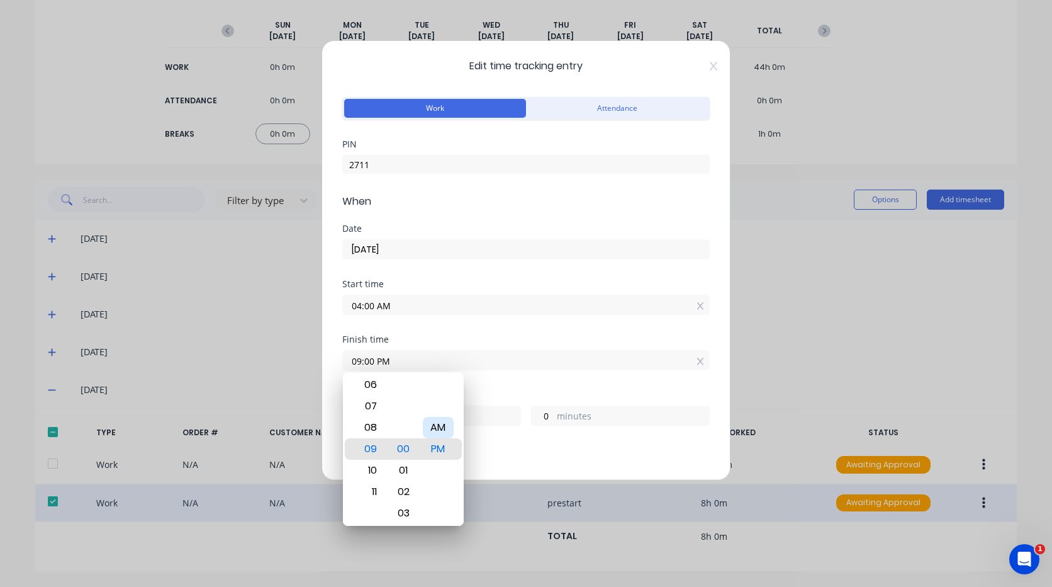
type input "5"
click at [516, 379] on div "Finish time 09:00 AM" at bounding box center [526, 362] width 368 height 55
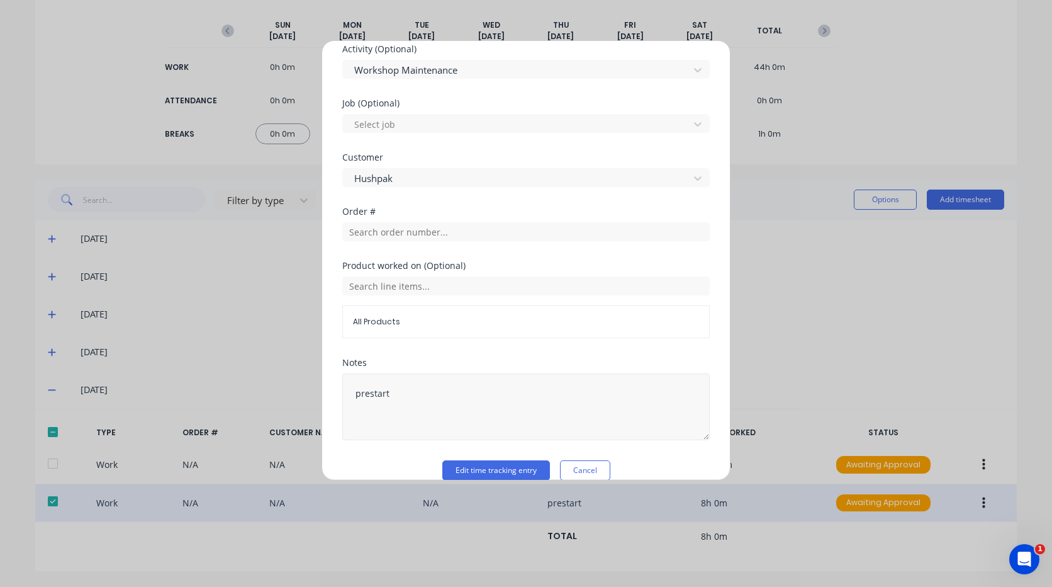
scroll to position [555, 0]
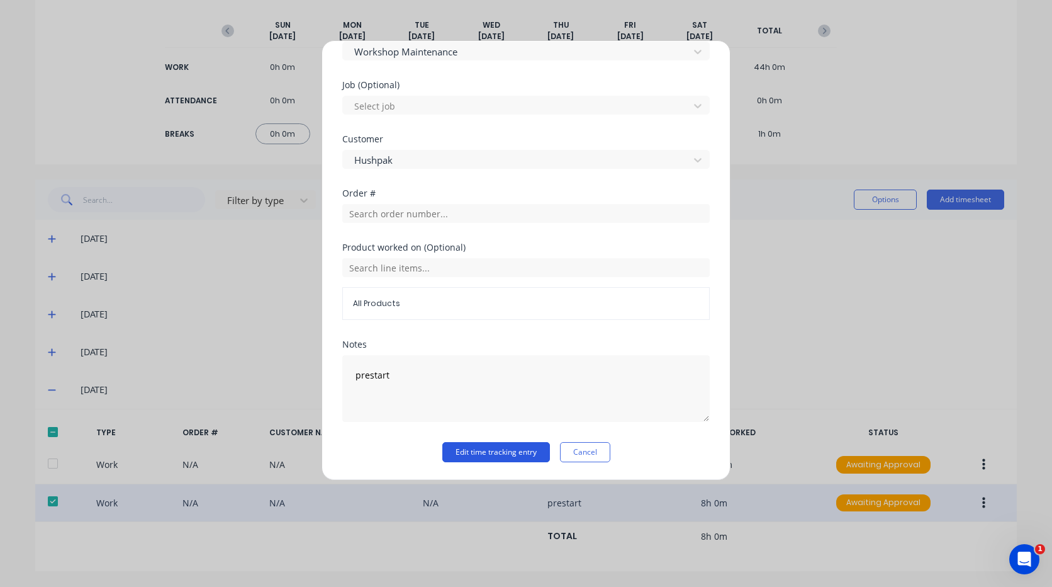
click at [499, 453] on button "Edit time tracking entry" at bounding box center [497, 452] width 108 height 20
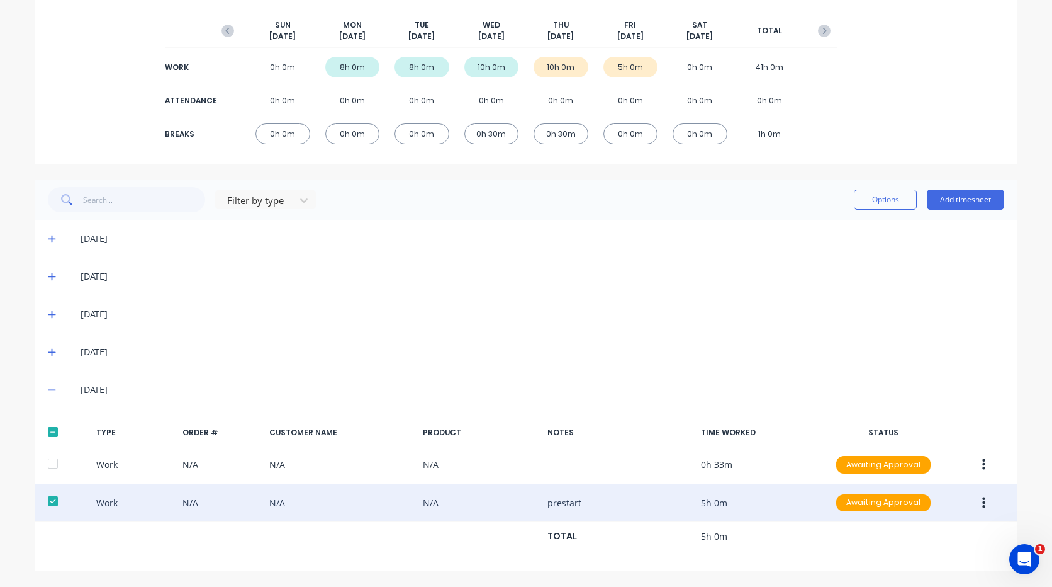
click at [983, 498] on icon "button" at bounding box center [984, 502] width 3 height 11
click at [949, 483] on div "Edit" at bounding box center [939, 480] width 97 height 18
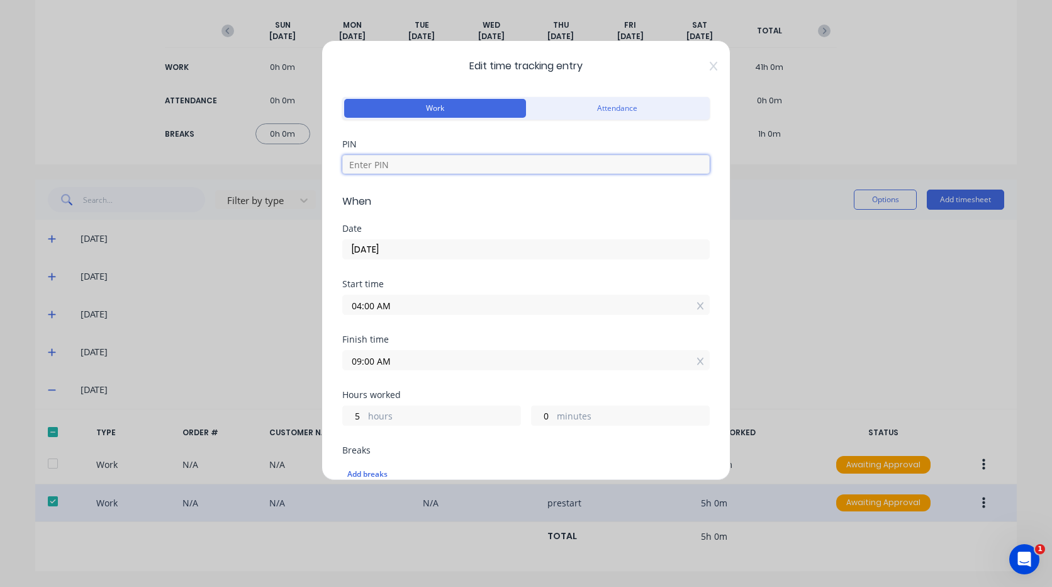
click at [410, 166] on input at bounding box center [526, 164] width 368 height 19
type input "2711"
click at [400, 366] on input "09:00 AM" at bounding box center [526, 360] width 366 height 19
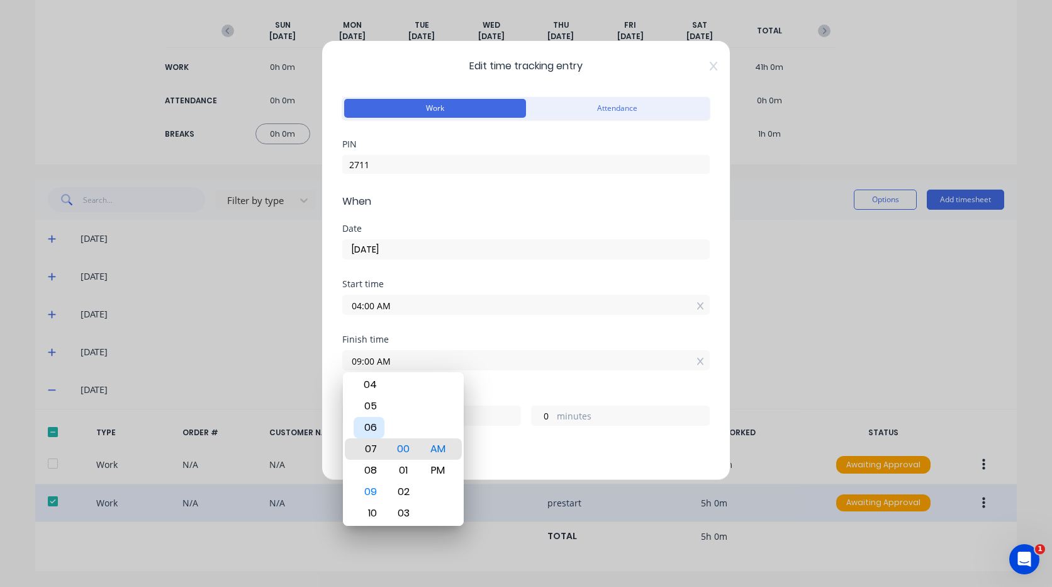
type input "07:00 AM"
type input "3"
type input "05:00 AM"
type input "1"
click at [380, 427] on div "04" at bounding box center [369, 427] width 31 height 21
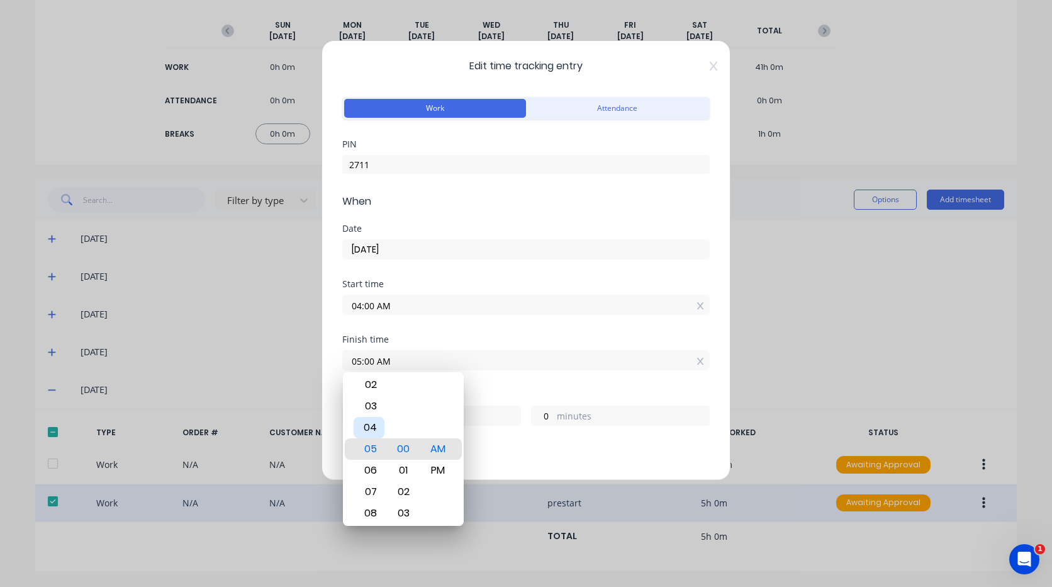
type input "04:00 AM"
type input "0"
type input "04:04 AM"
type input "4"
type input "04:07 AM"
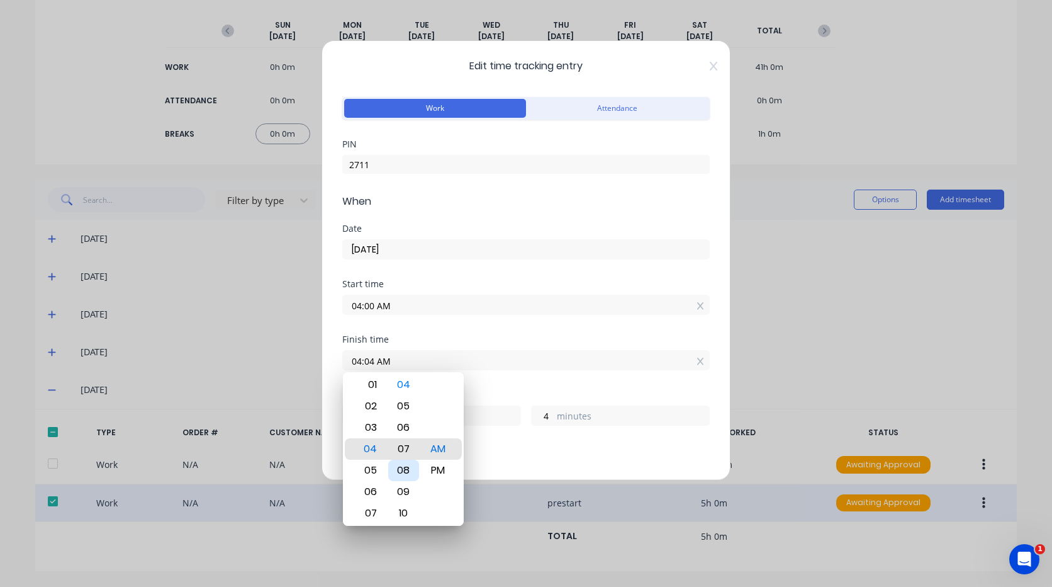
type input "7"
type input "04:10 AM"
type input "10"
type input "04:14 AM"
type input "14"
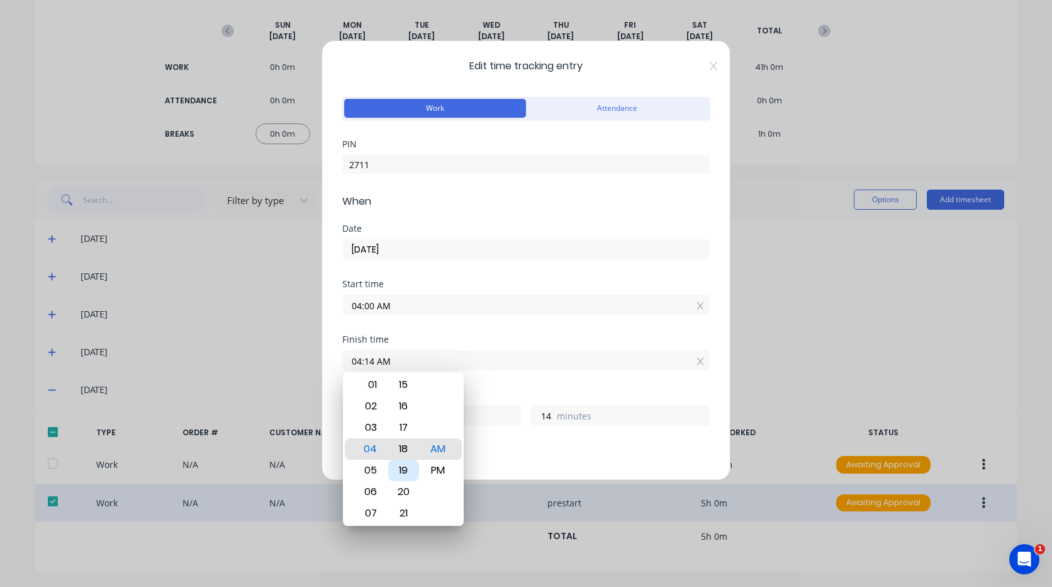
type input "04:18 AM"
type input "18"
type input "04:21 AM"
type input "21"
type input "04:24 AM"
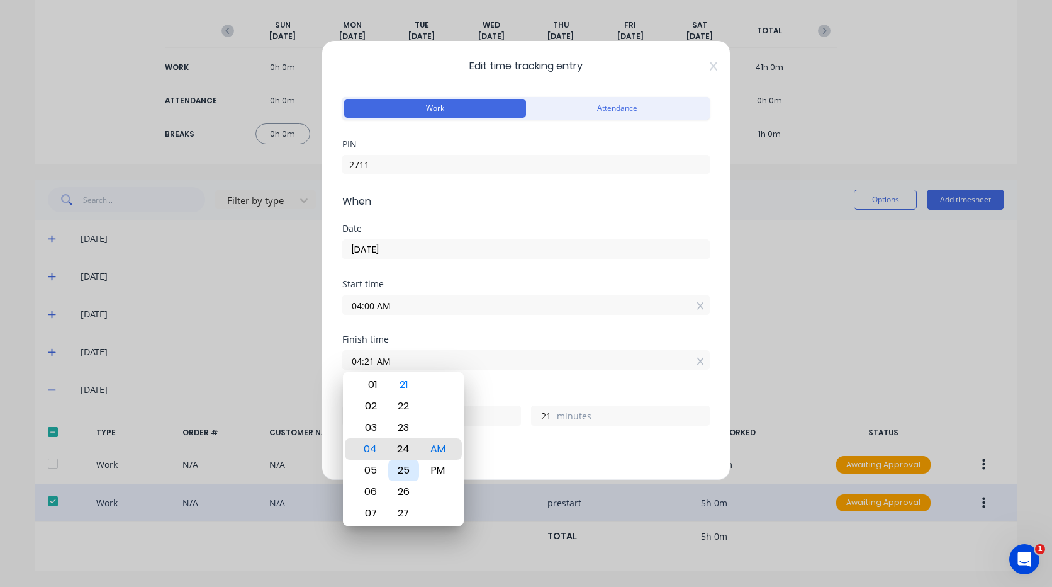
type input "24"
type input "04:28 AM"
type input "28"
type input "04:30 AM"
type input "30"
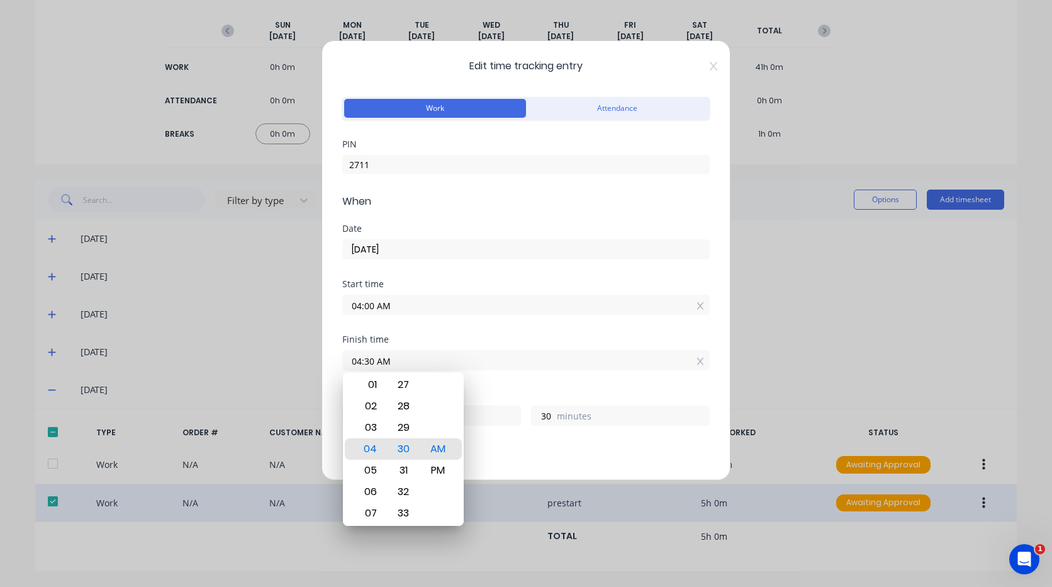
click at [496, 376] on div "Finish time 04:30 AM" at bounding box center [526, 362] width 368 height 55
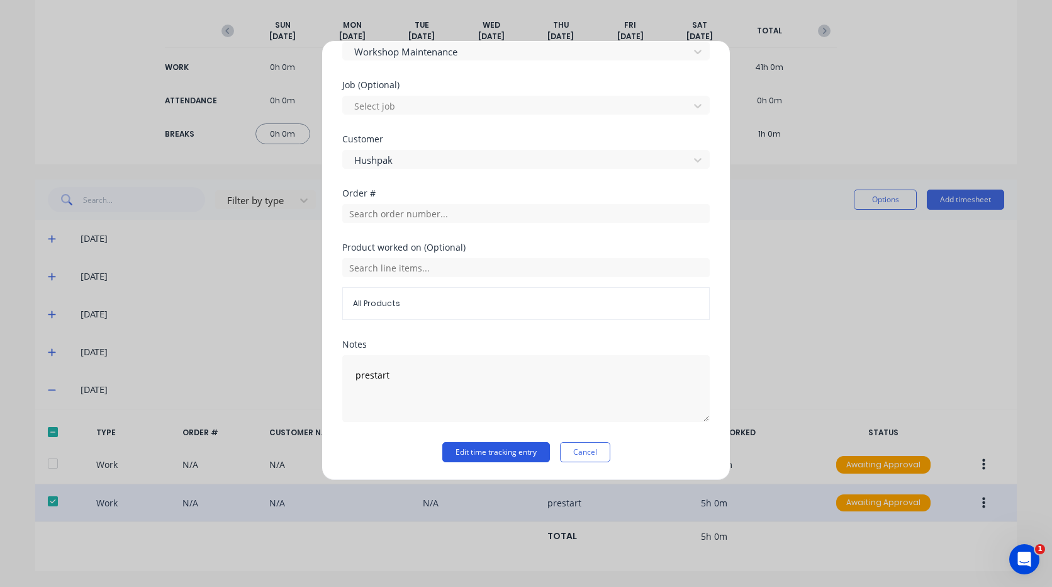
click at [490, 454] on button "Edit time tracking entry" at bounding box center [497, 452] width 108 height 20
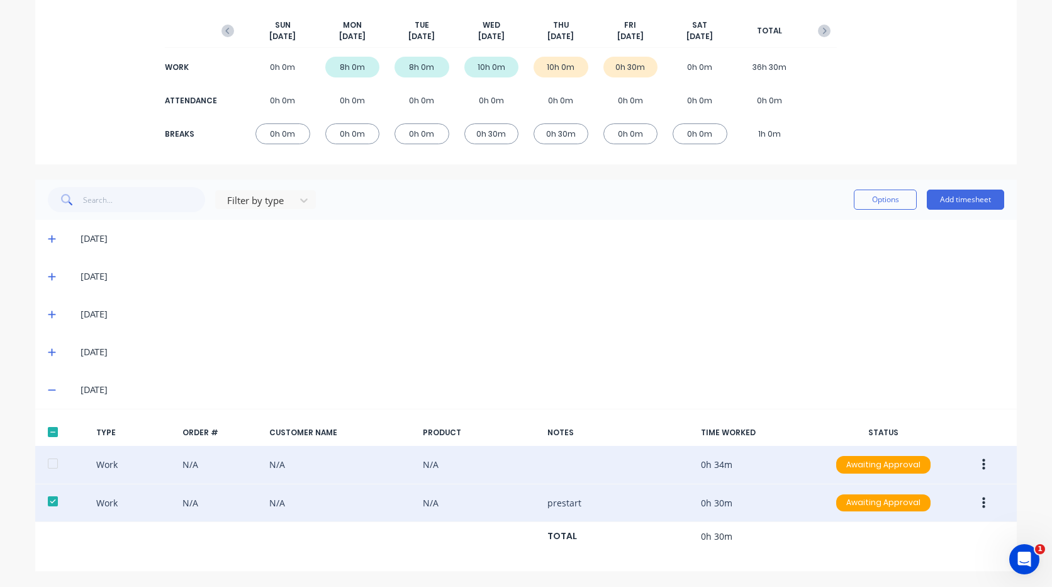
click at [983, 466] on icon "button" at bounding box center [984, 465] width 3 height 14
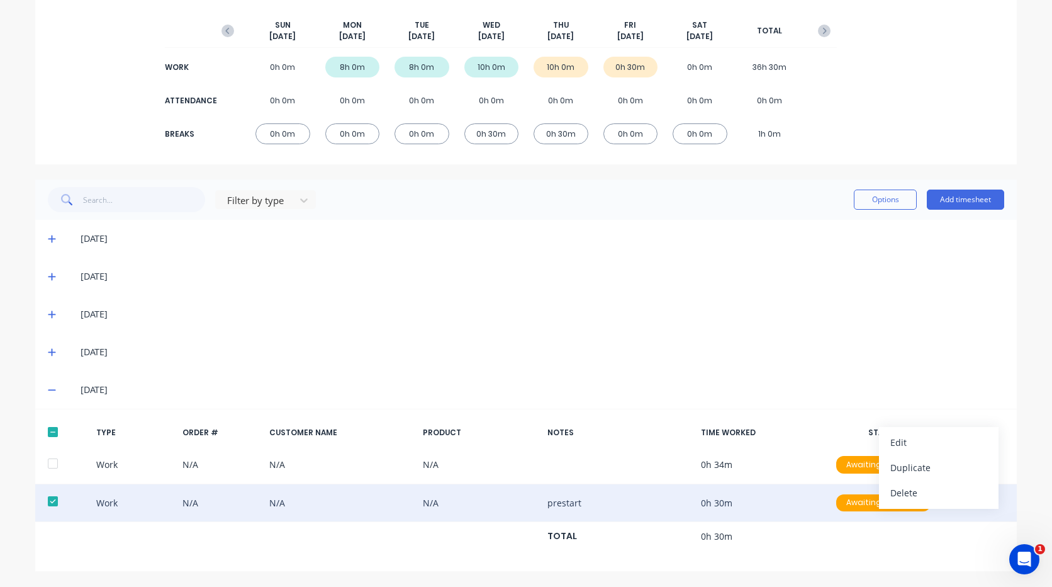
click at [821, 319] on div "[DATE]" at bounding box center [543, 314] width 924 height 14
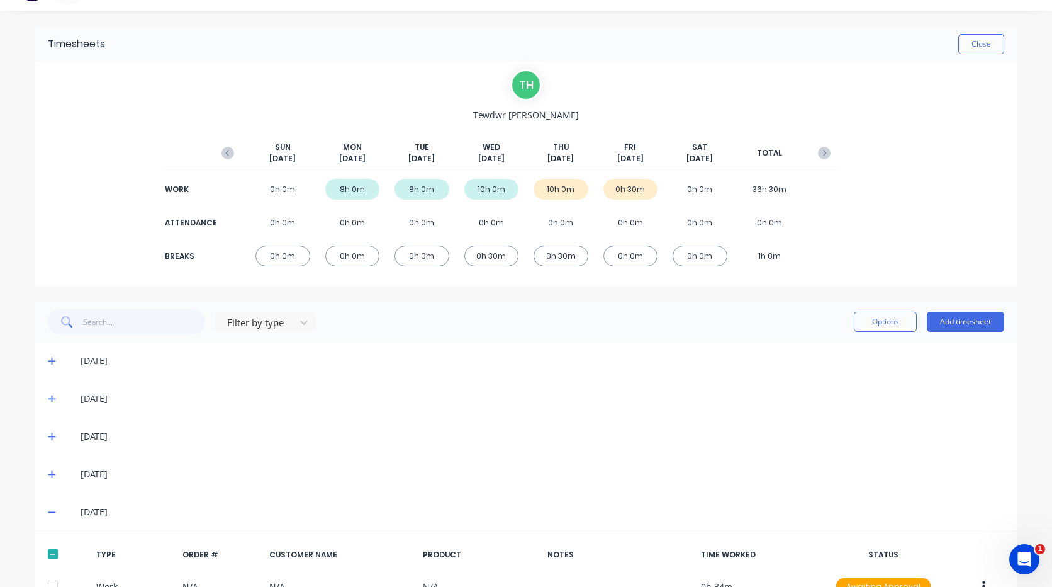
scroll to position [0, 0]
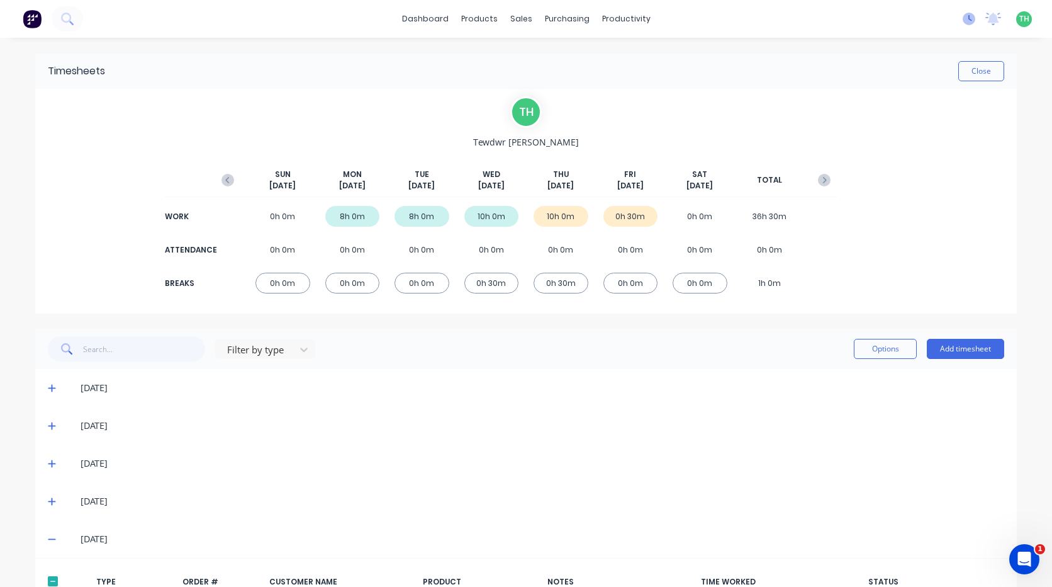
click at [963, 16] on icon at bounding box center [969, 19] width 13 height 13
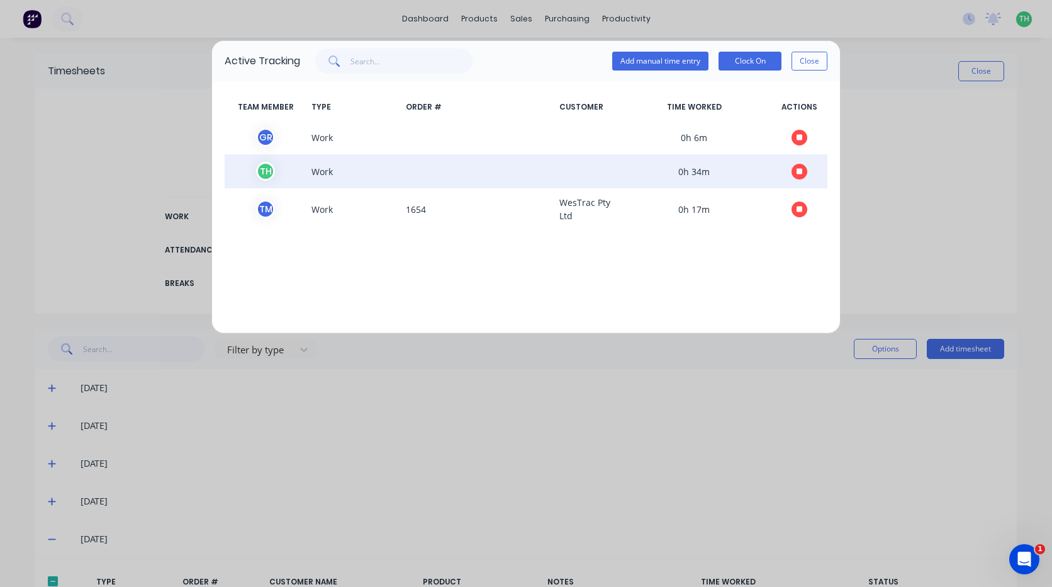
click at [804, 172] on button "button" at bounding box center [800, 172] width 16 height 16
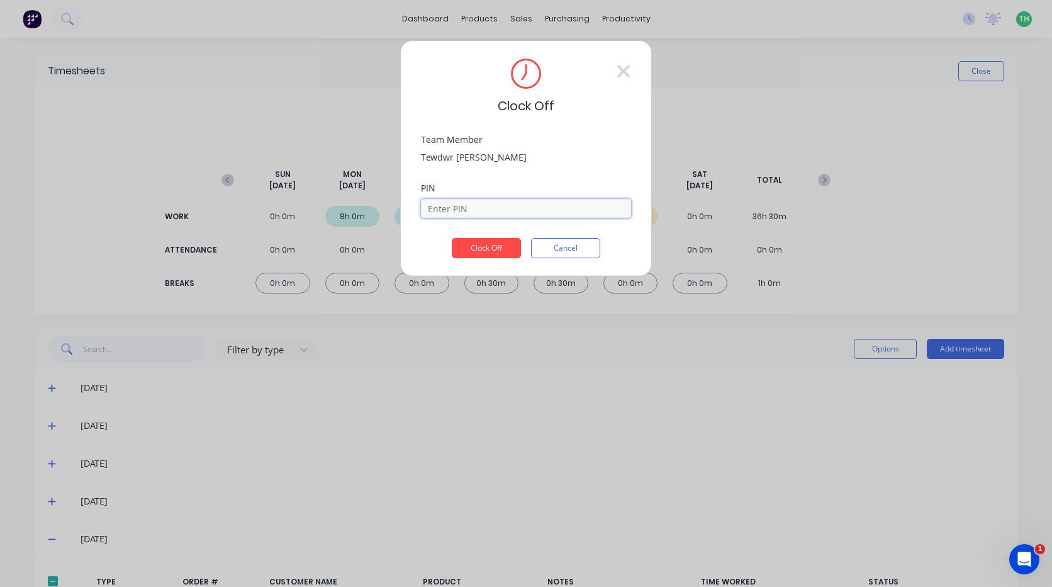
click at [533, 213] on input at bounding box center [526, 208] width 210 height 19
type input "2711"
click at [506, 247] on button "Clock Off" at bounding box center [486, 248] width 69 height 20
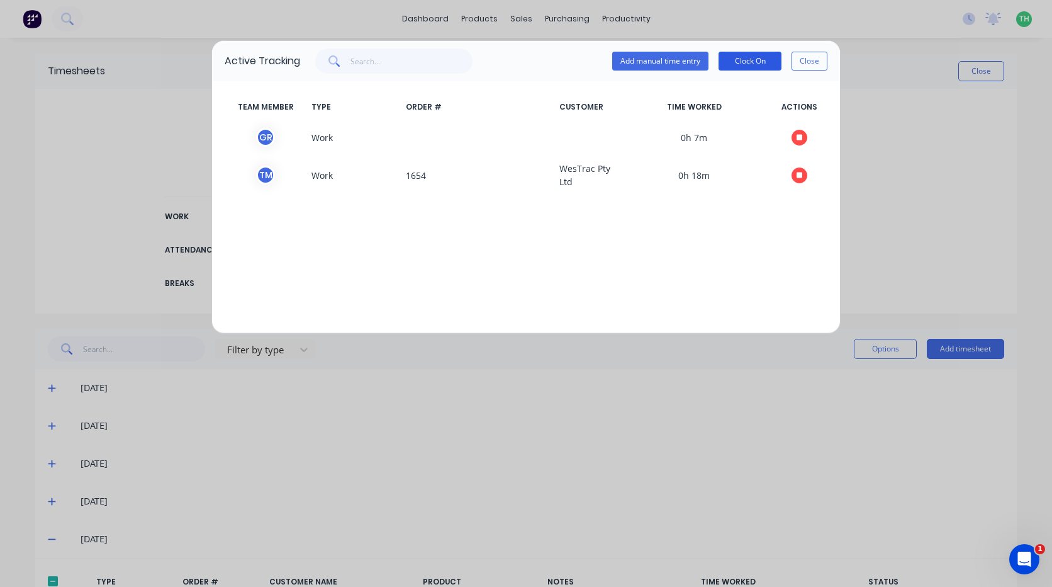
click at [775, 59] on button "Clock On" at bounding box center [750, 61] width 63 height 19
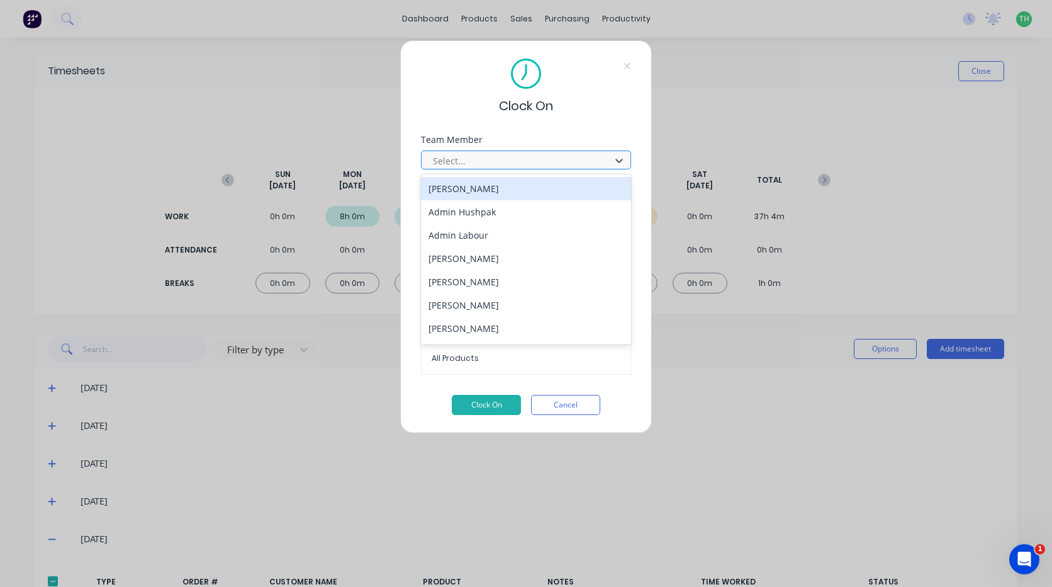
click at [467, 162] on div at bounding box center [518, 161] width 172 height 16
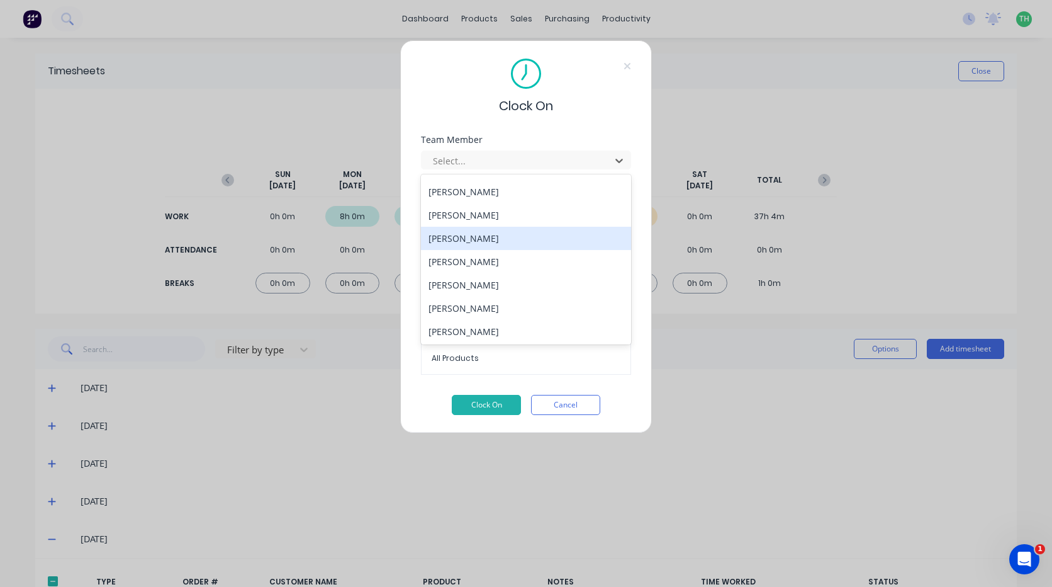
scroll to position [580, 0]
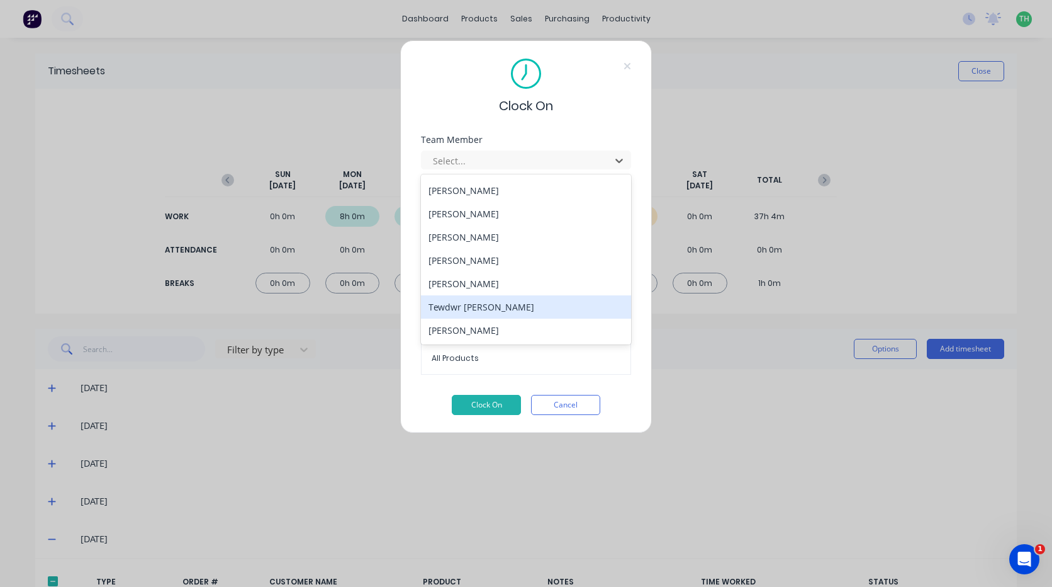
drag, startPoint x: 551, startPoint y: 305, endPoint x: 546, endPoint y: 310, distance: 8.0
click at [551, 305] on div "Tewdwr [PERSON_NAME]" at bounding box center [526, 306] width 210 height 23
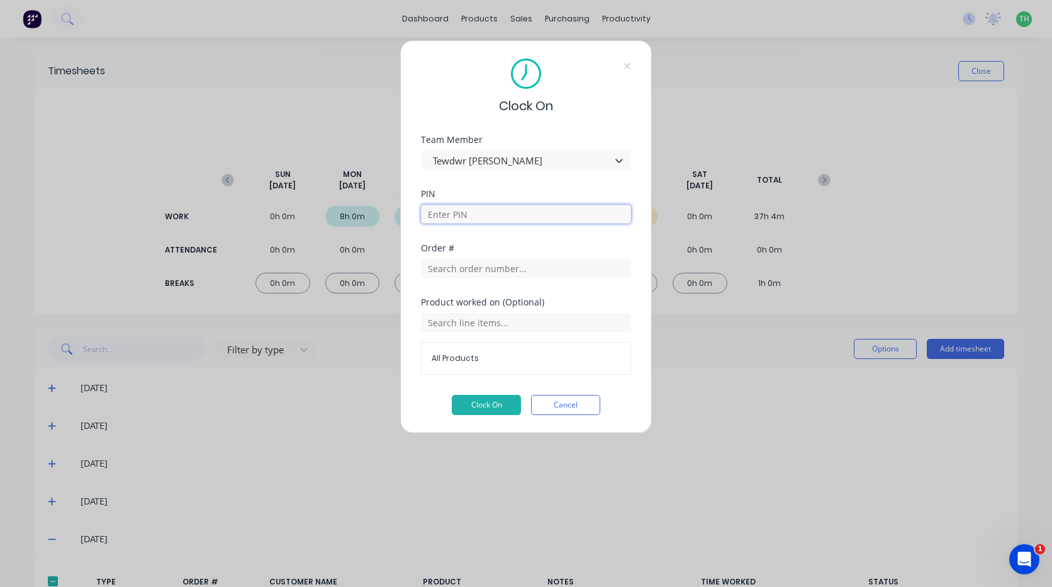
click at [515, 206] on input at bounding box center [526, 214] width 210 height 19
type input "2711"
click at [527, 268] on input "text" at bounding box center [526, 268] width 210 height 19
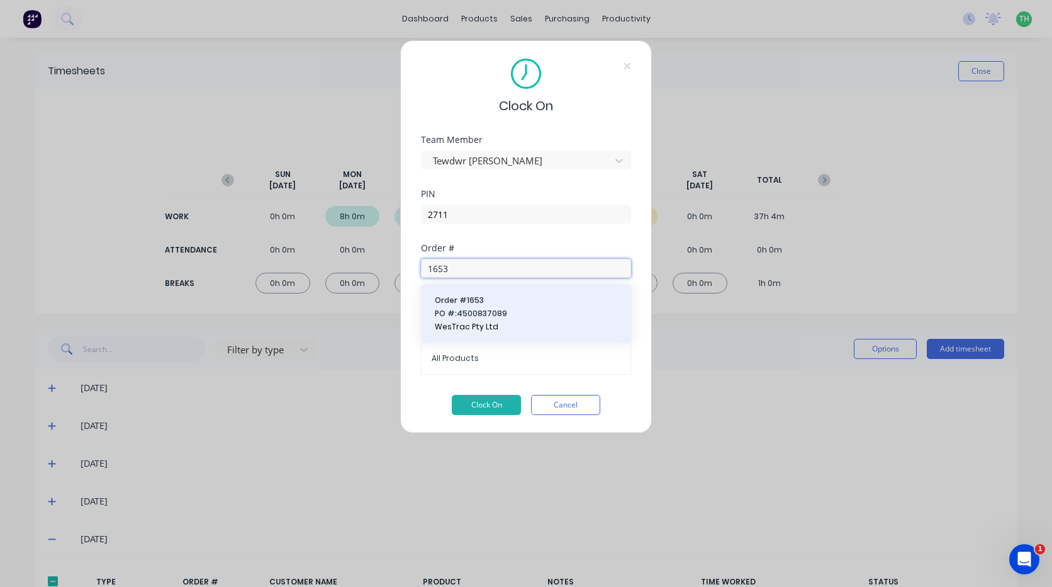
type input "1653"
click at [507, 320] on button "Order # 1653 PO #: 4500837089 WesTrac Pty Ltd" at bounding box center [526, 313] width 191 height 39
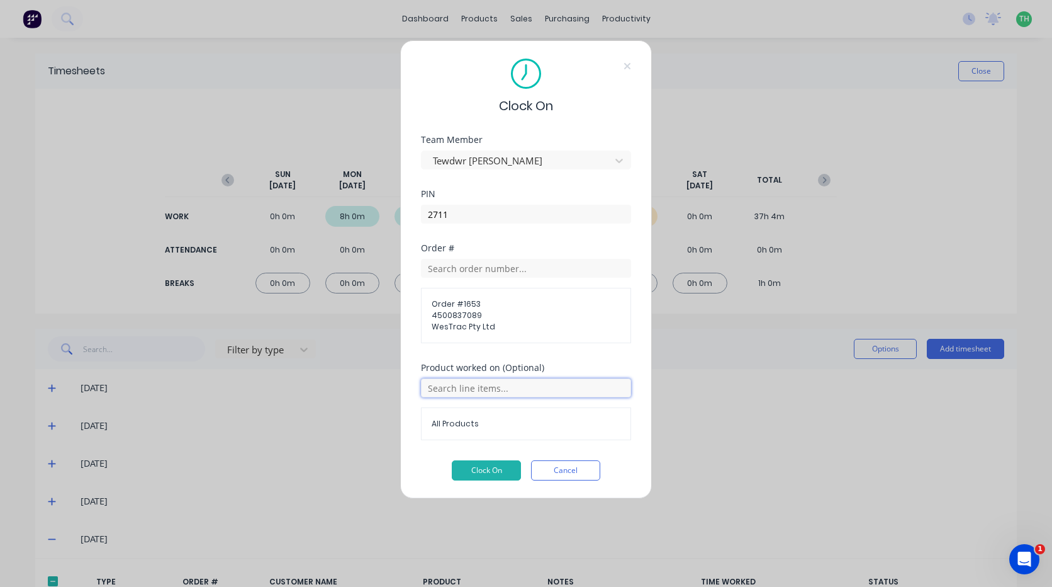
click at [488, 392] on input "text" at bounding box center [526, 387] width 210 height 19
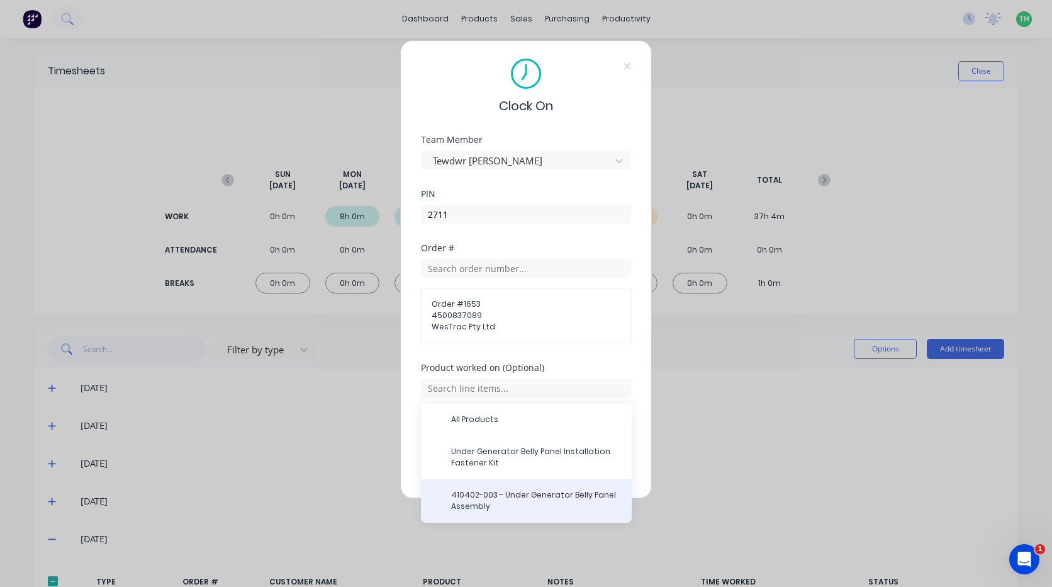
click at [516, 487] on div "410402-003 - Under Generator Belly Panel Assembly" at bounding box center [526, 500] width 211 height 43
click at [486, 495] on span "410402-003 - Under Generator Belly Panel Assembly" at bounding box center [536, 500] width 171 height 23
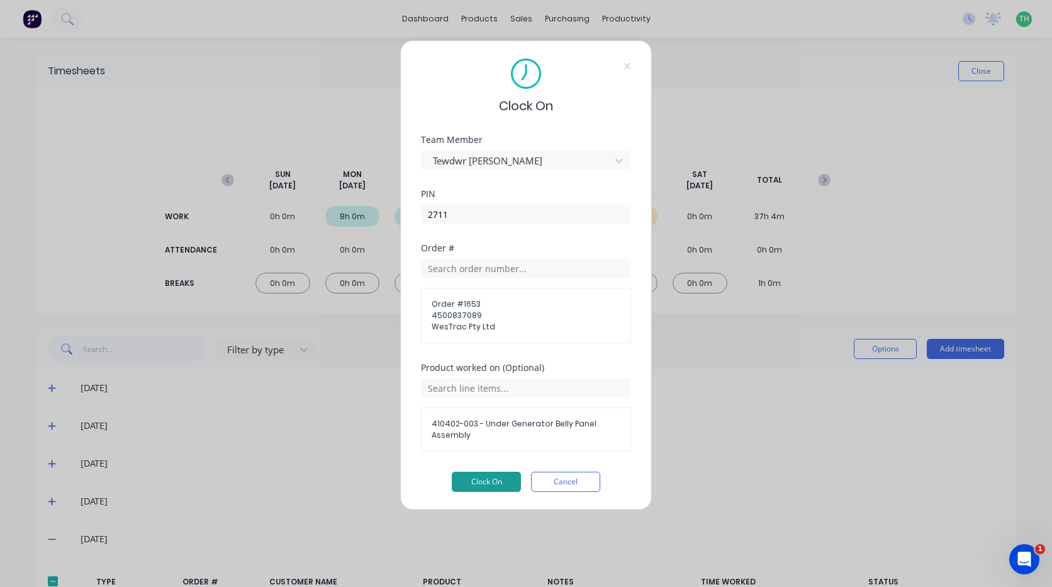
click at [479, 480] on button "Clock On" at bounding box center [486, 481] width 69 height 20
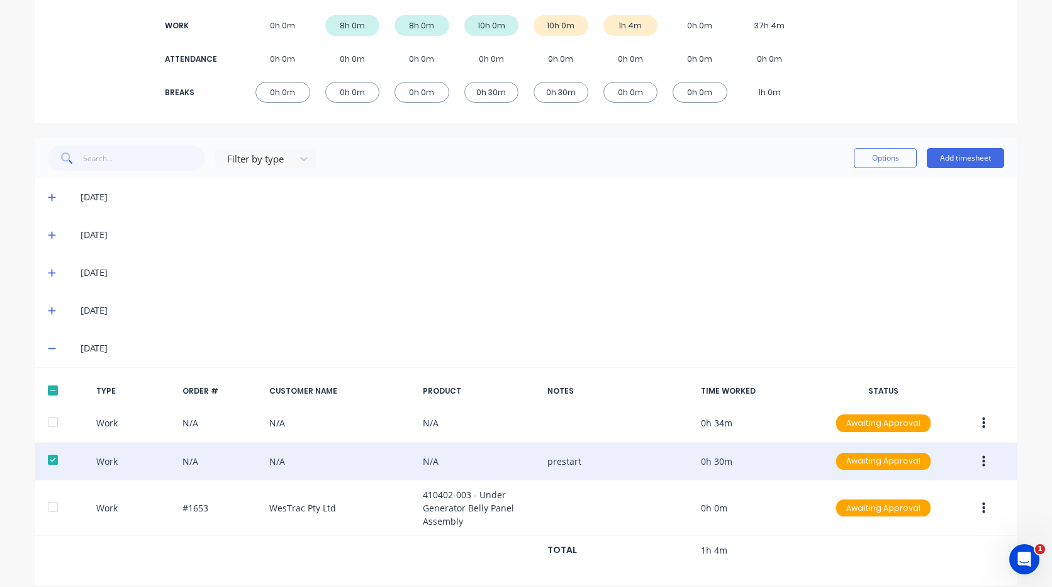
scroll to position [205, 0]
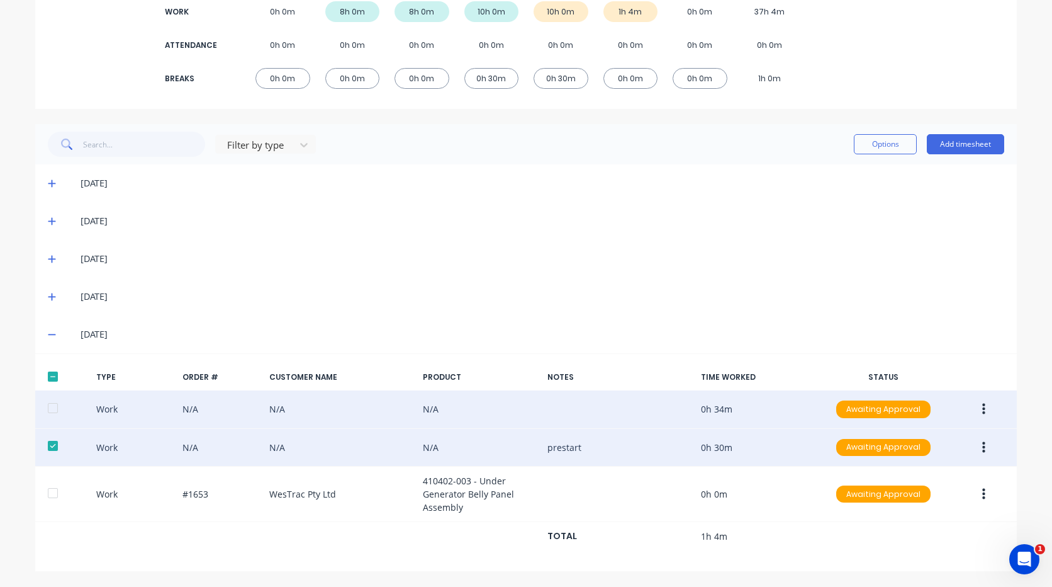
click at [976, 412] on button "button" at bounding box center [984, 409] width 30 height 23
click at [932, 434] on div "Delete" at bounding box center [939, 437] width 97 height 18
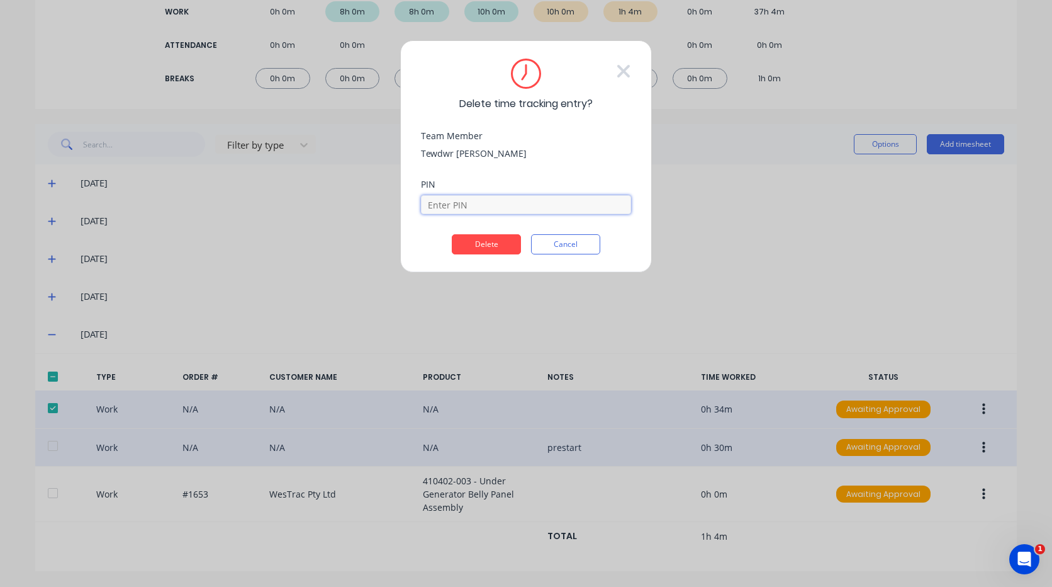
click at [466, 204] on input at bounding box center [526, 204] width 210 height 19
type input "2711"
click at [488, 240] on button "Delete" at bounding box center [486, 244] width 69 height 20
